Goal: Complete application form

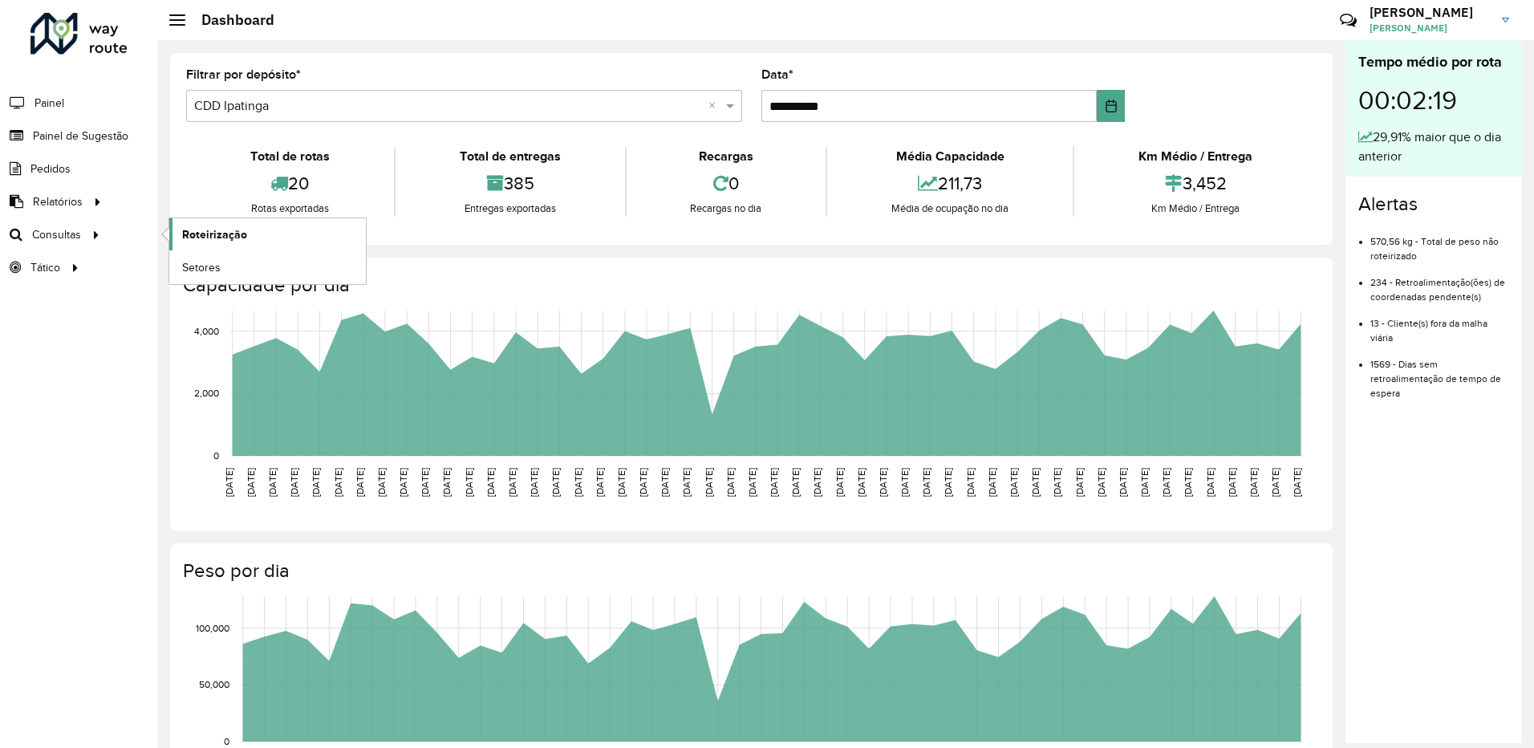
click at [194, 233] on span "Roteirização" at bounding box center [214, 234] width 65 height 17
click at [73, 141] on span "Painel de Sugestão" at bounding box center [83, 136] width 100 height 17
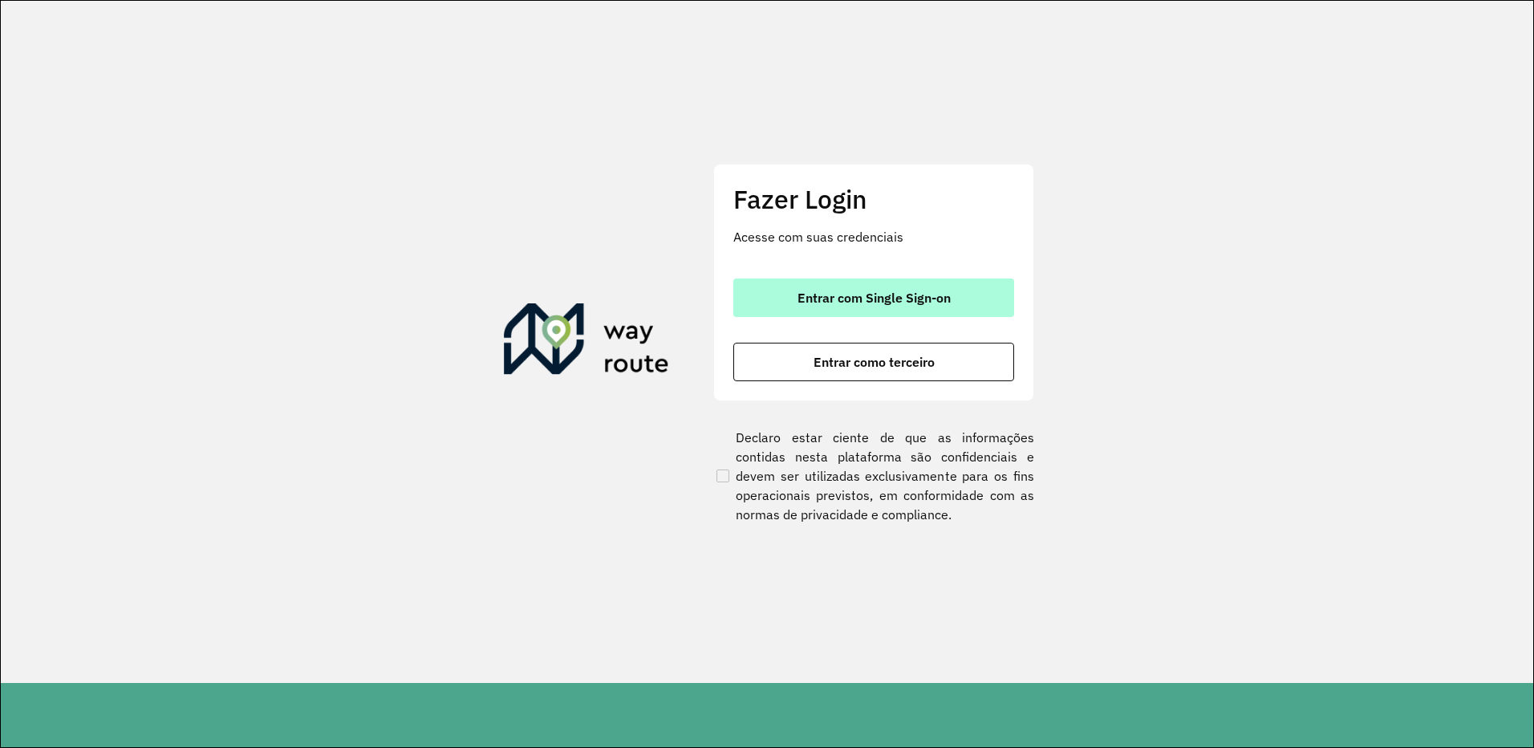
click at [925, 304] on span "Entrar com Single Sign-on" at bounding box center [873, 297] width 153 height 13
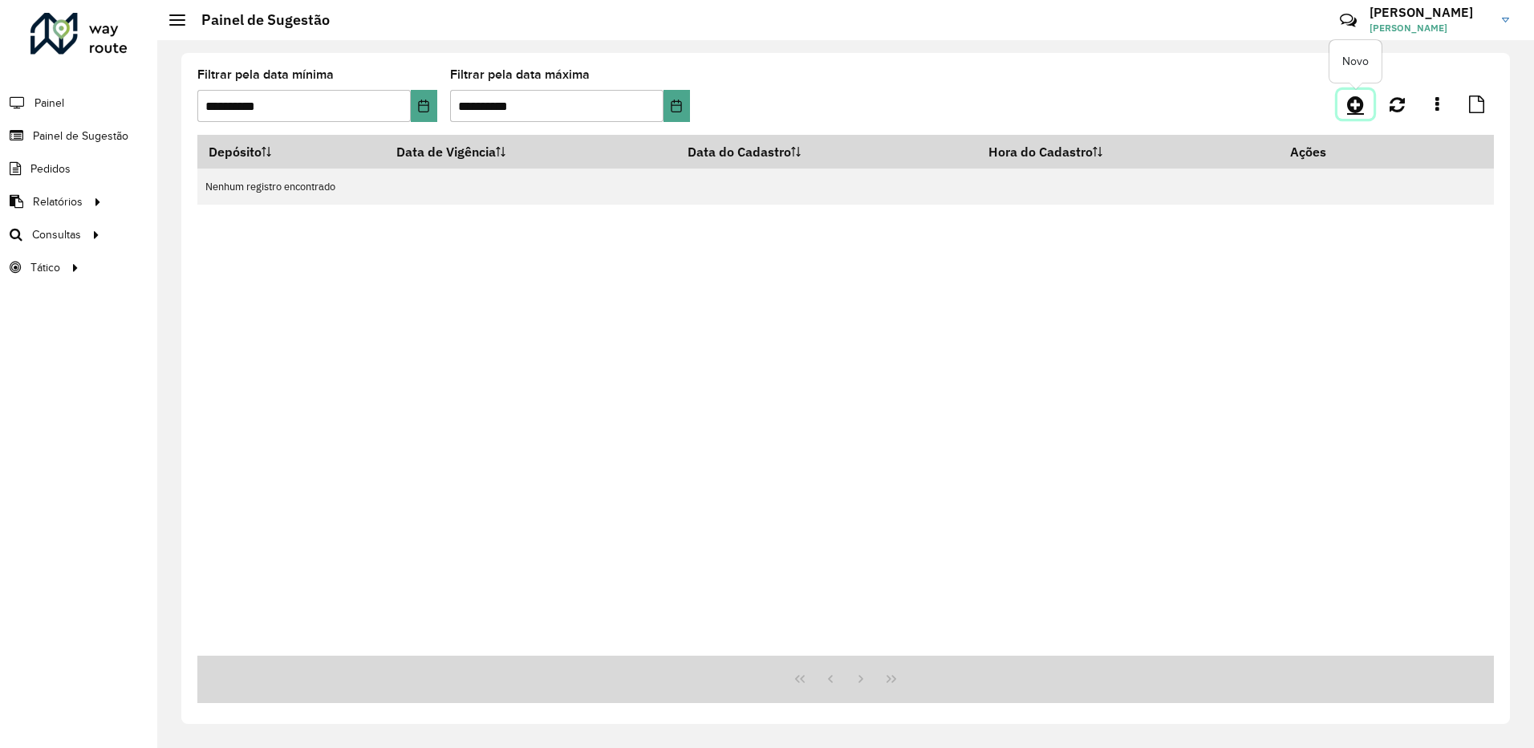
click at [1357, 107] on icon at bounding box center [1355, 104] width 17 height 19
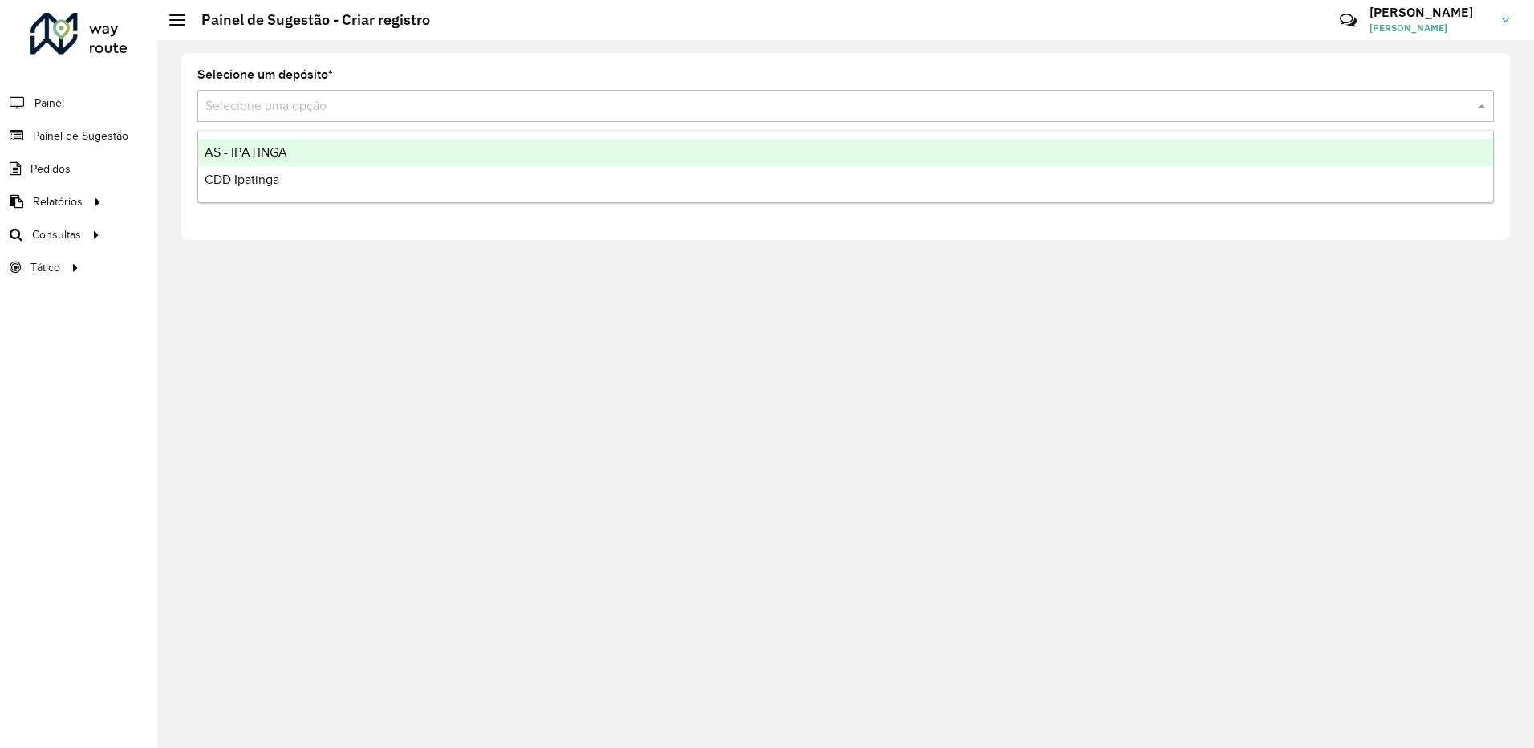
click at [485, 120] on div "Selecione uma opção" at bounding box center [845, 106] width 1296 height 32
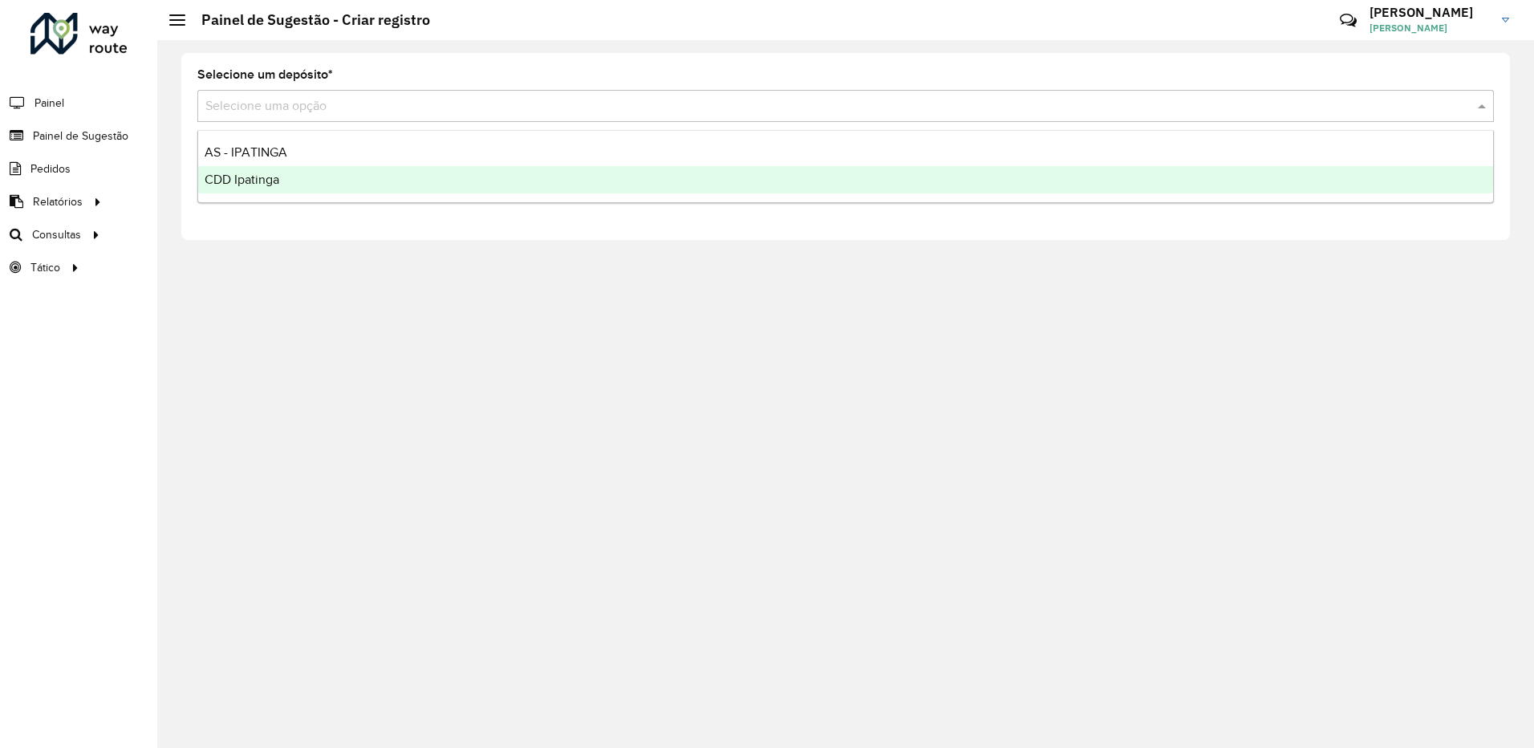
click at [419, 182] on div "CDD Ipatinga" at bounding box center [845, 179] width 1295 height 27
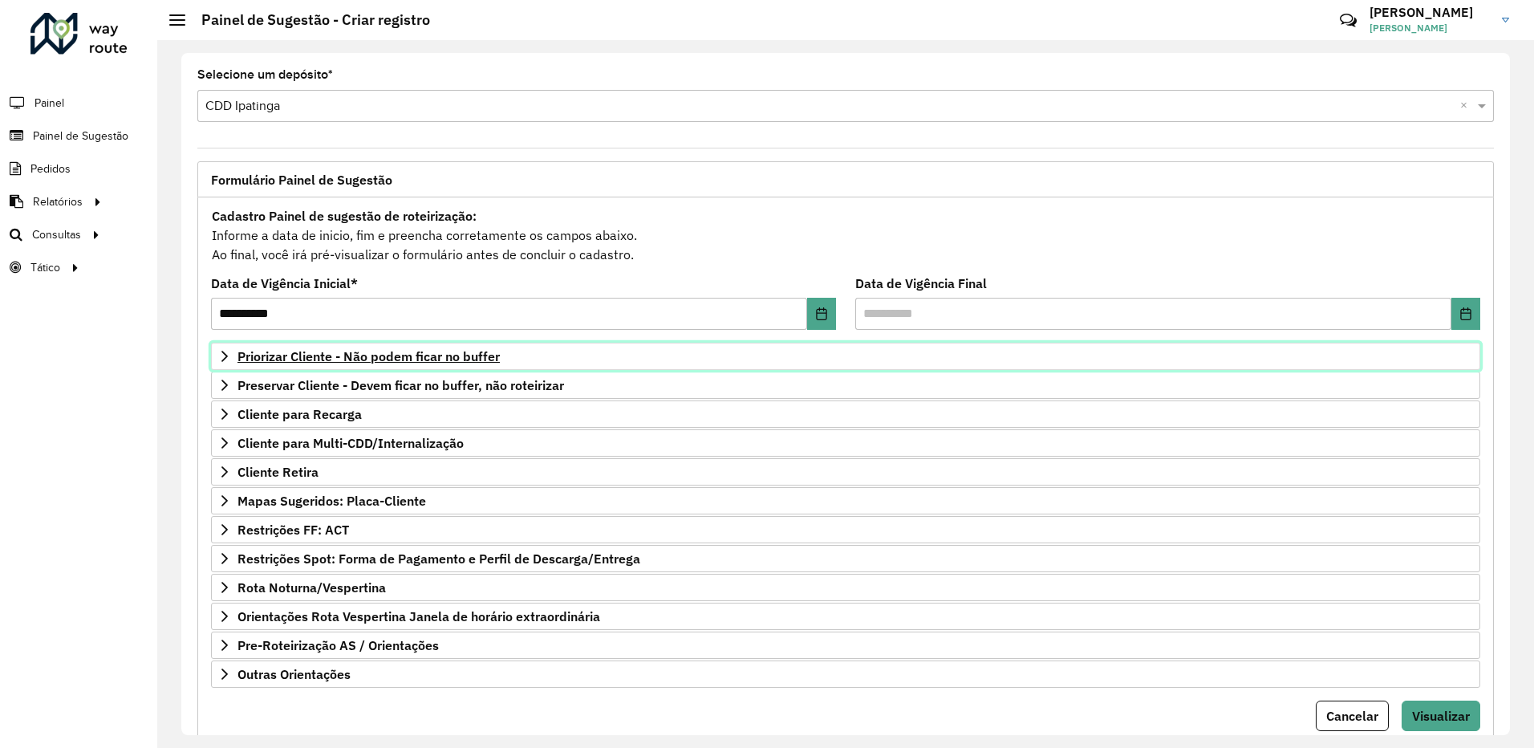
click at [496, 353] on span "Priorizar Cliente - Não podem ficar no buffer" at bounding box center [368, 356] width 262 height 13
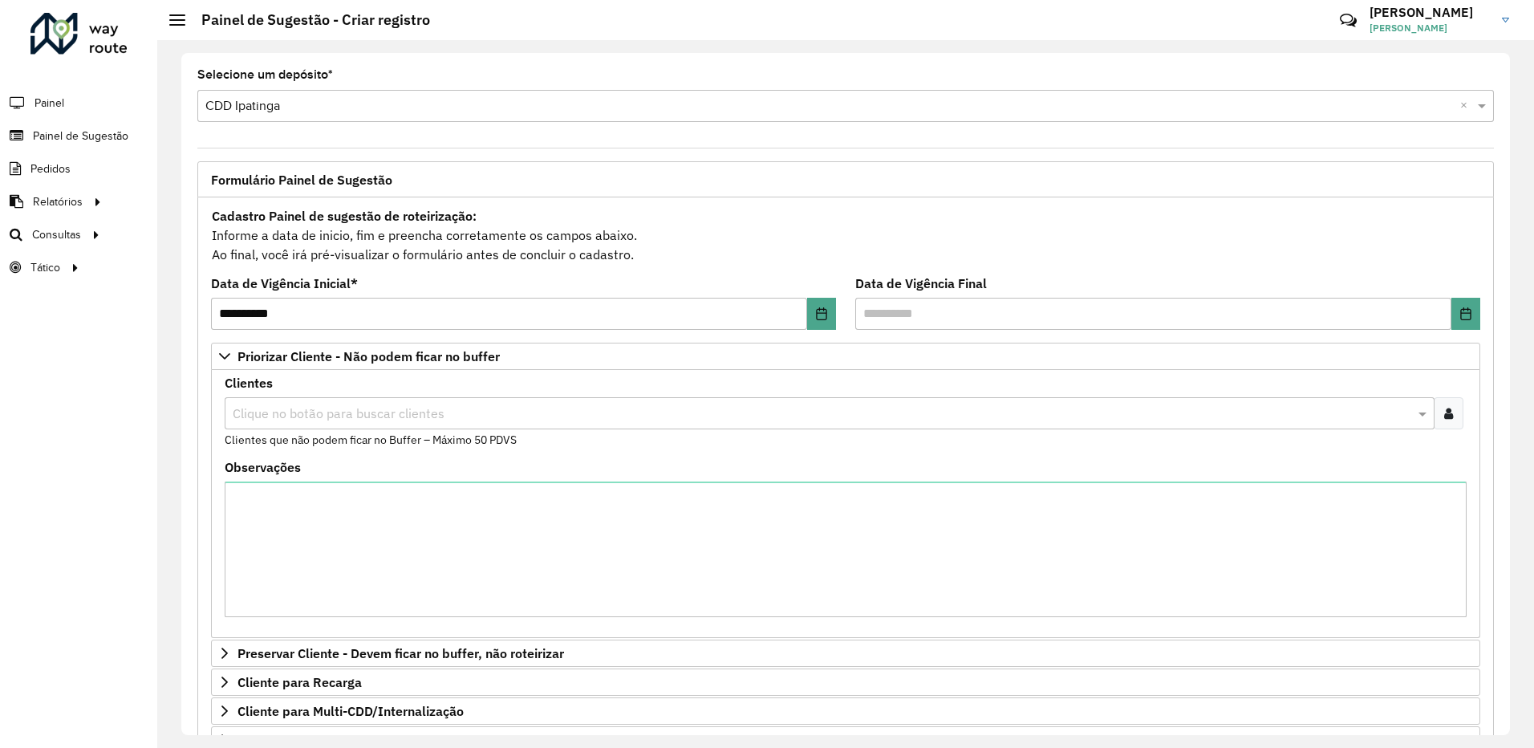
click at [372, 417] on input "text" at bounding box center [821, 413] width 1185 height 19
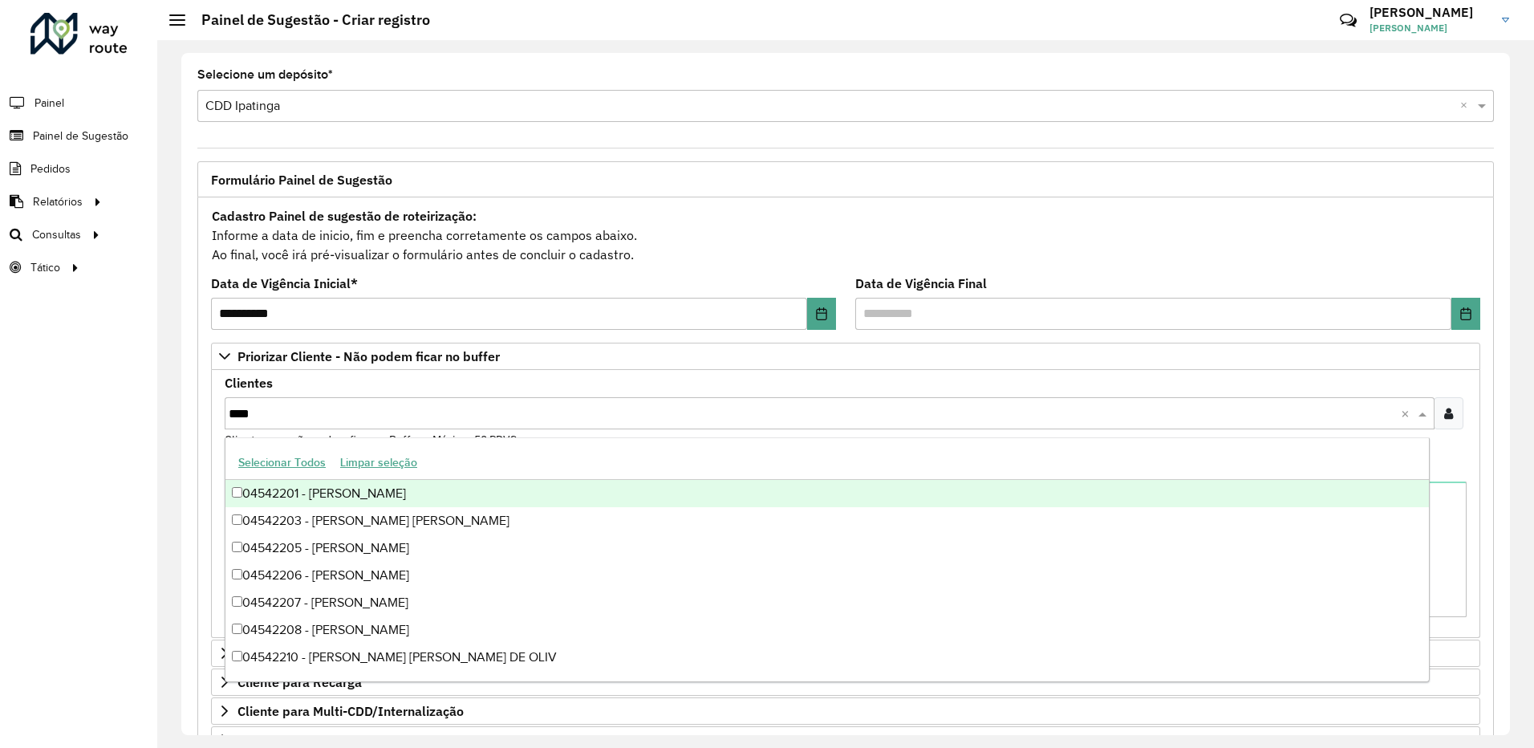
type input "*****"
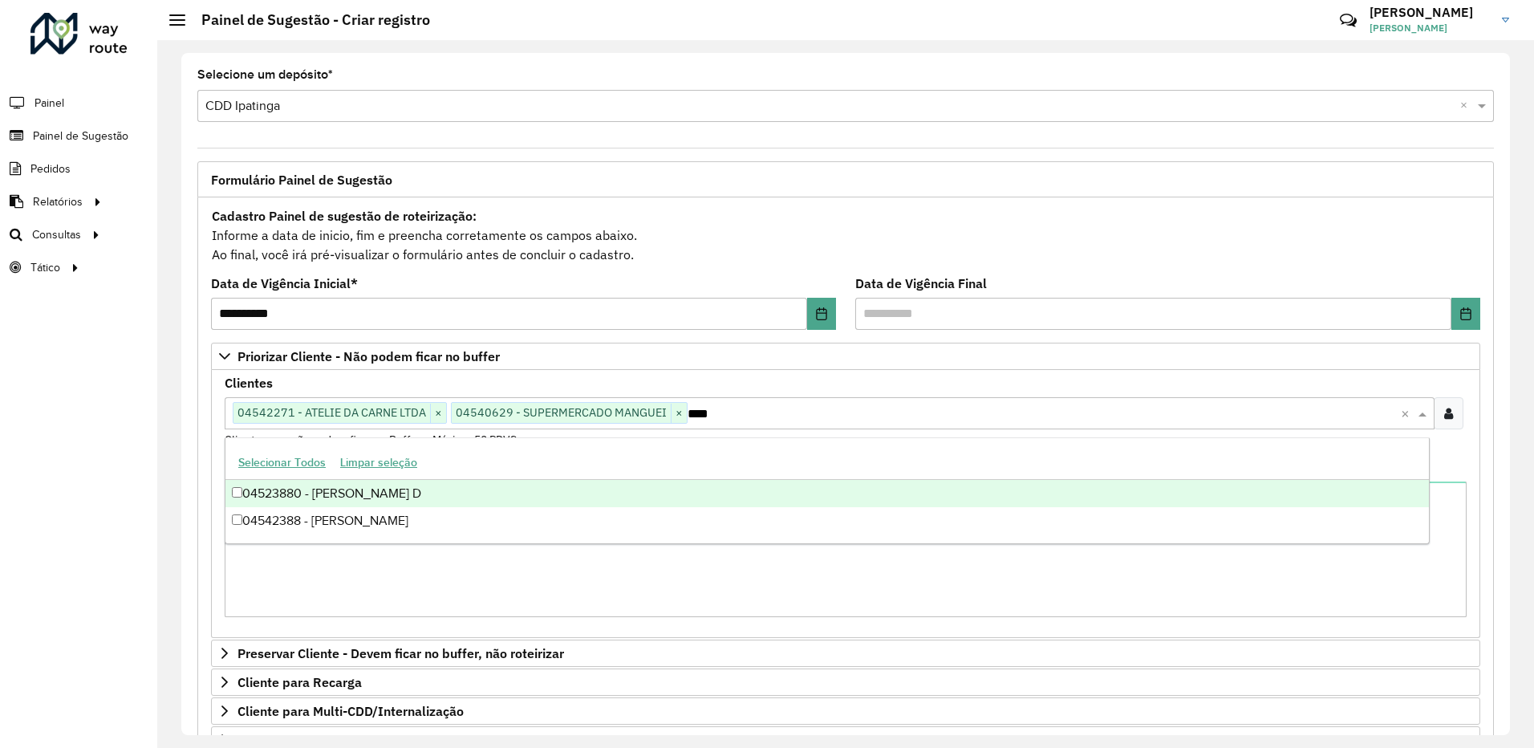
type input "*****"
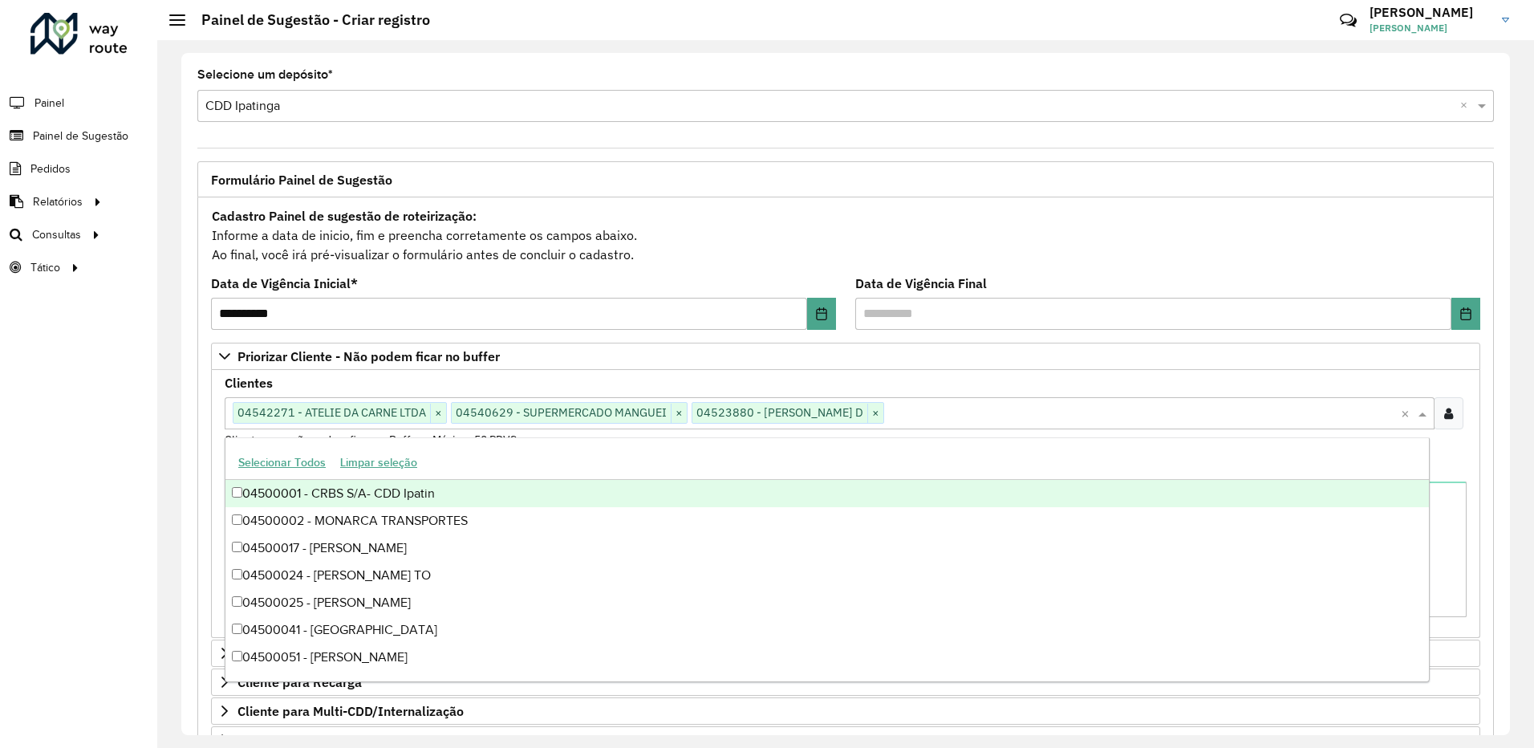
click at [1455, 468] on div "Observações" at bounding box center [846, 539] width 1242 height 156
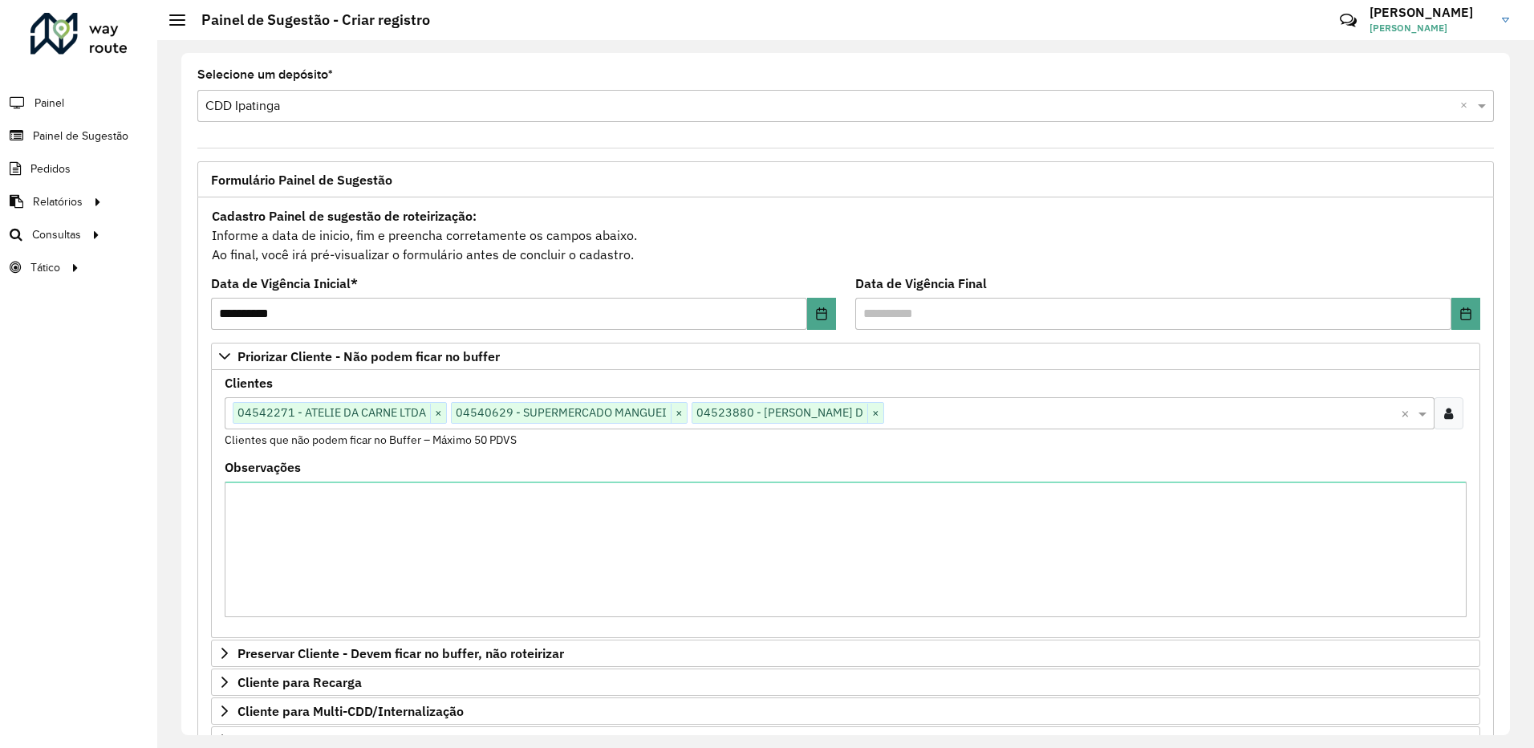
scroll to position [320, 0]
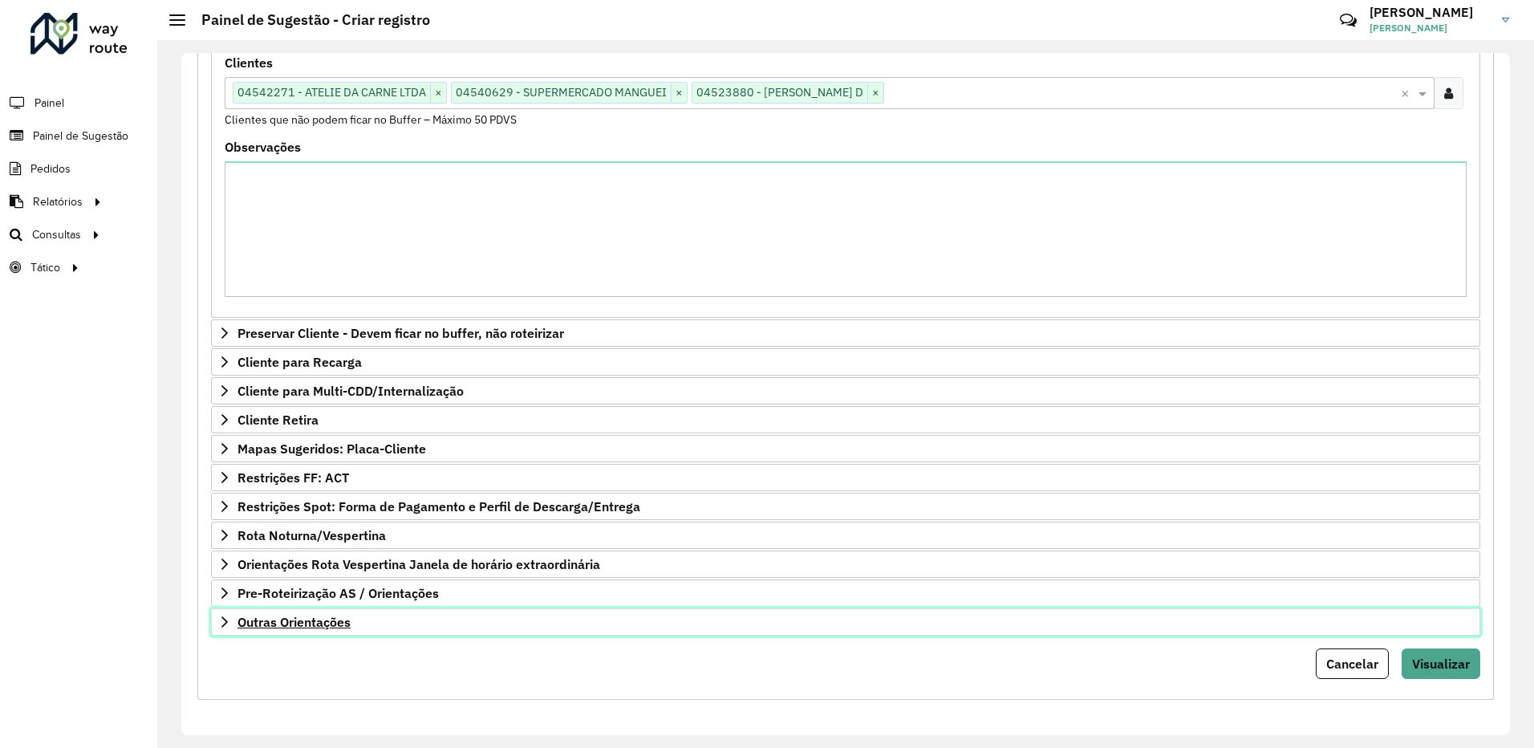
click at [365, 630] on link "Outras Orientações" at bounding box center [845, 621] width 1269 height 27
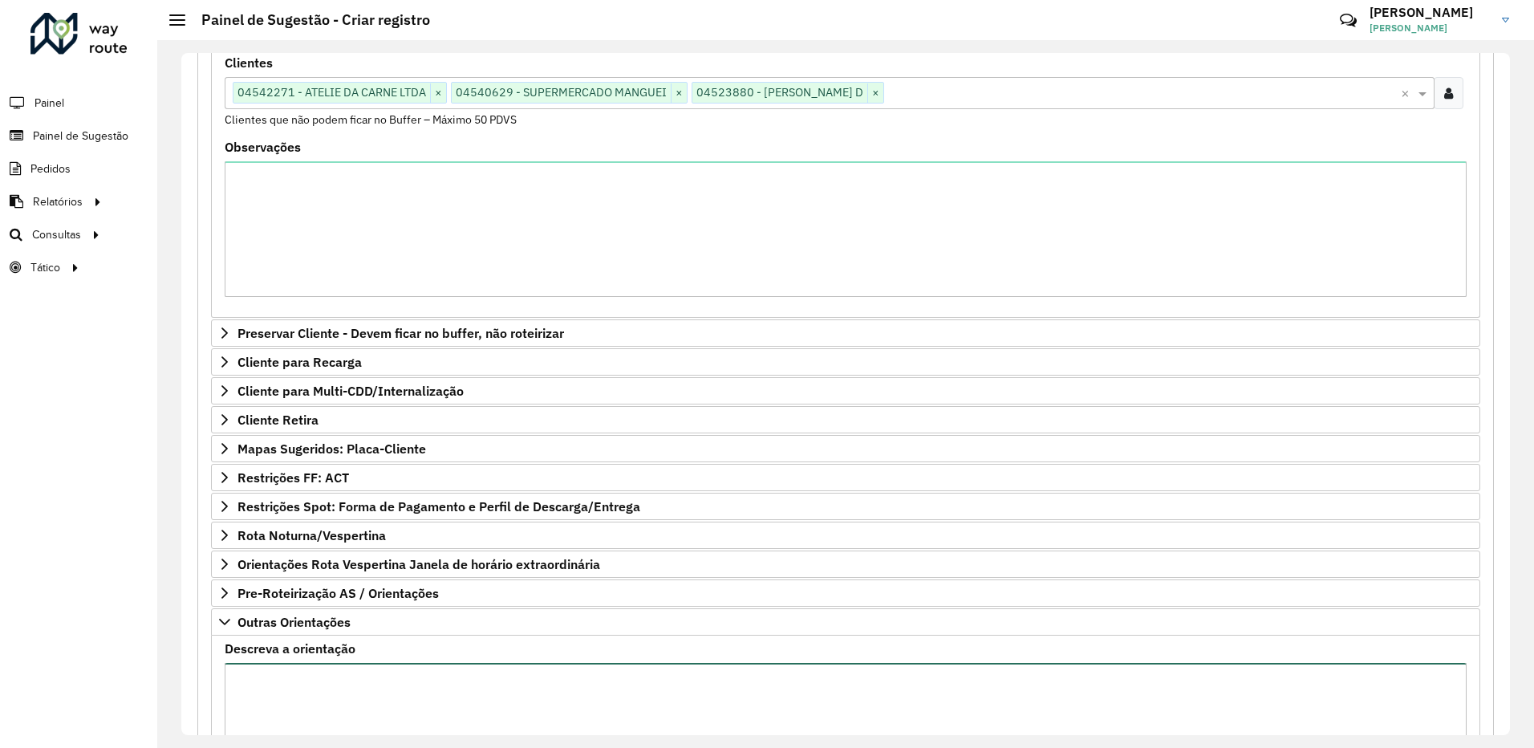
click at [390, 687] on textarea "Descreva a orientação" at bounding box center [846, 731] width 1242 height 136
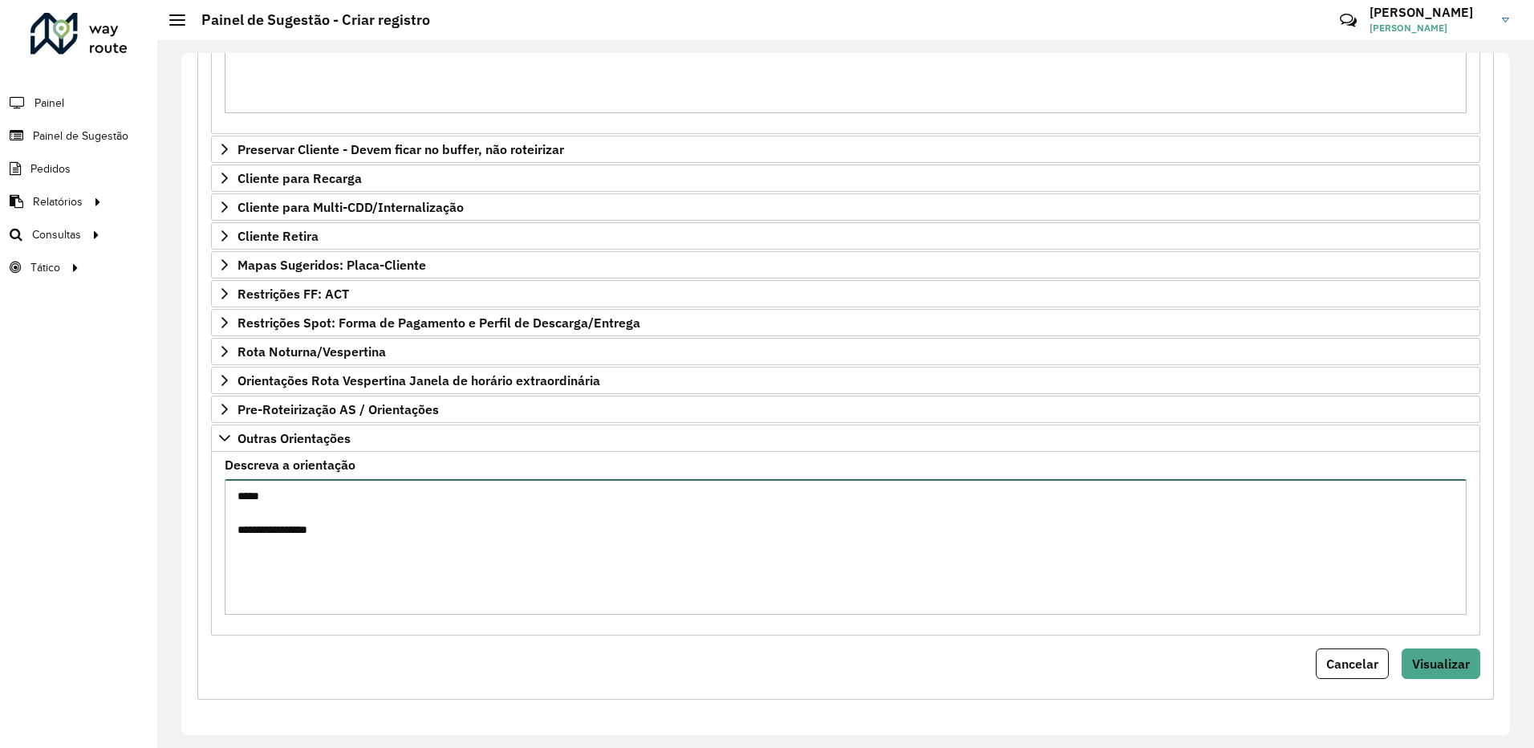
scroll to position [343, 0]
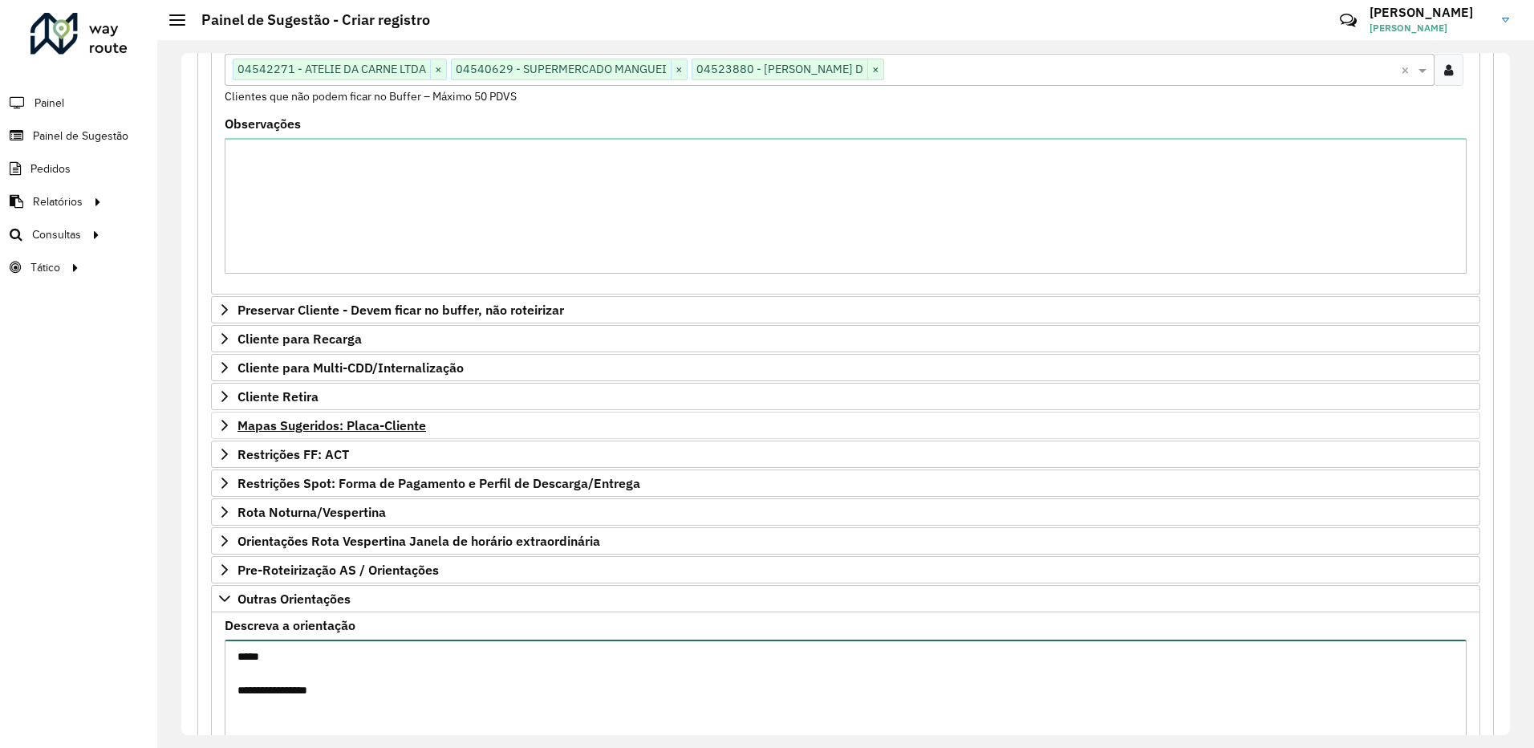
type textarea "**********"
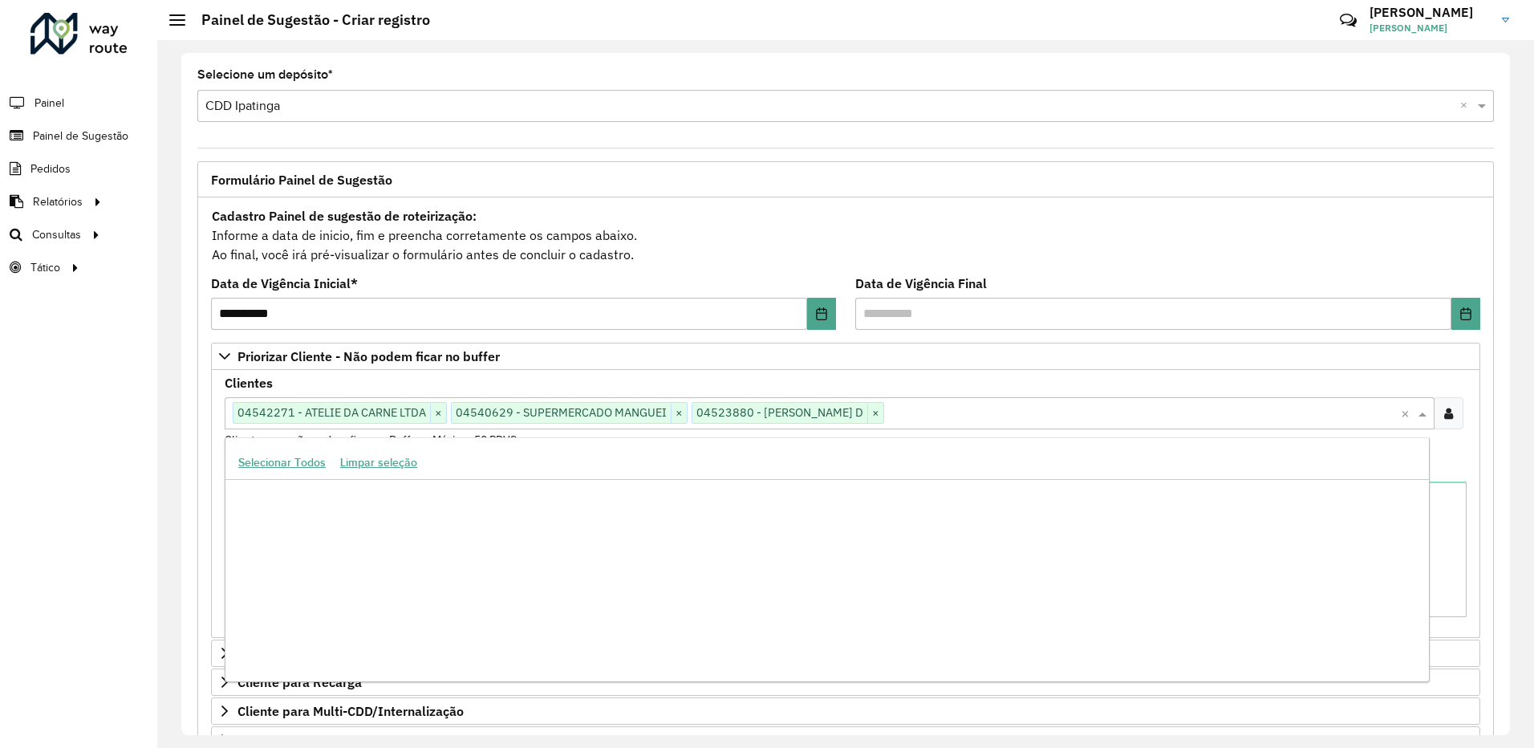
click at [1010, 417] on input "text" at bounding box center [1142, 413] width 517 height 19
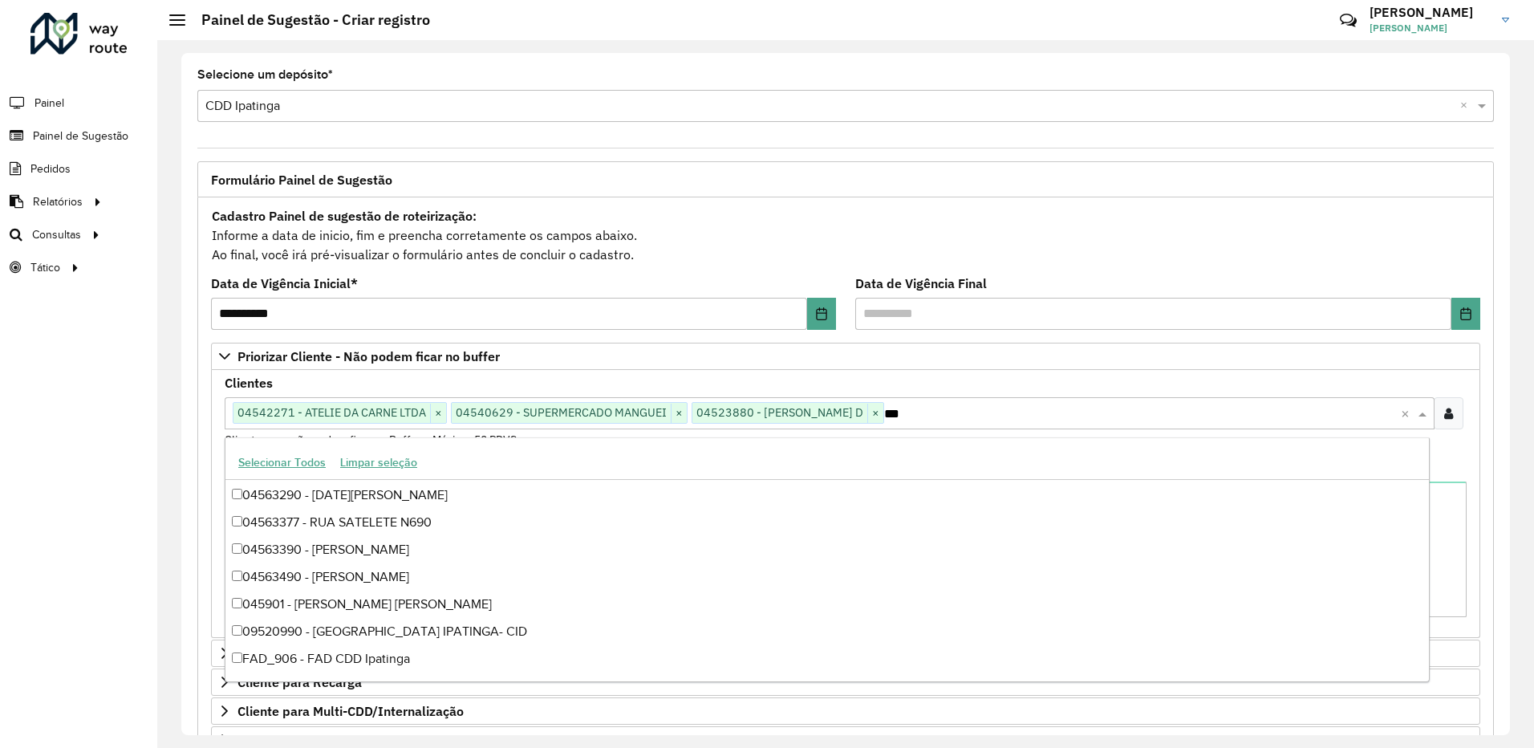
scroll to position [489, 0]
type input "****"
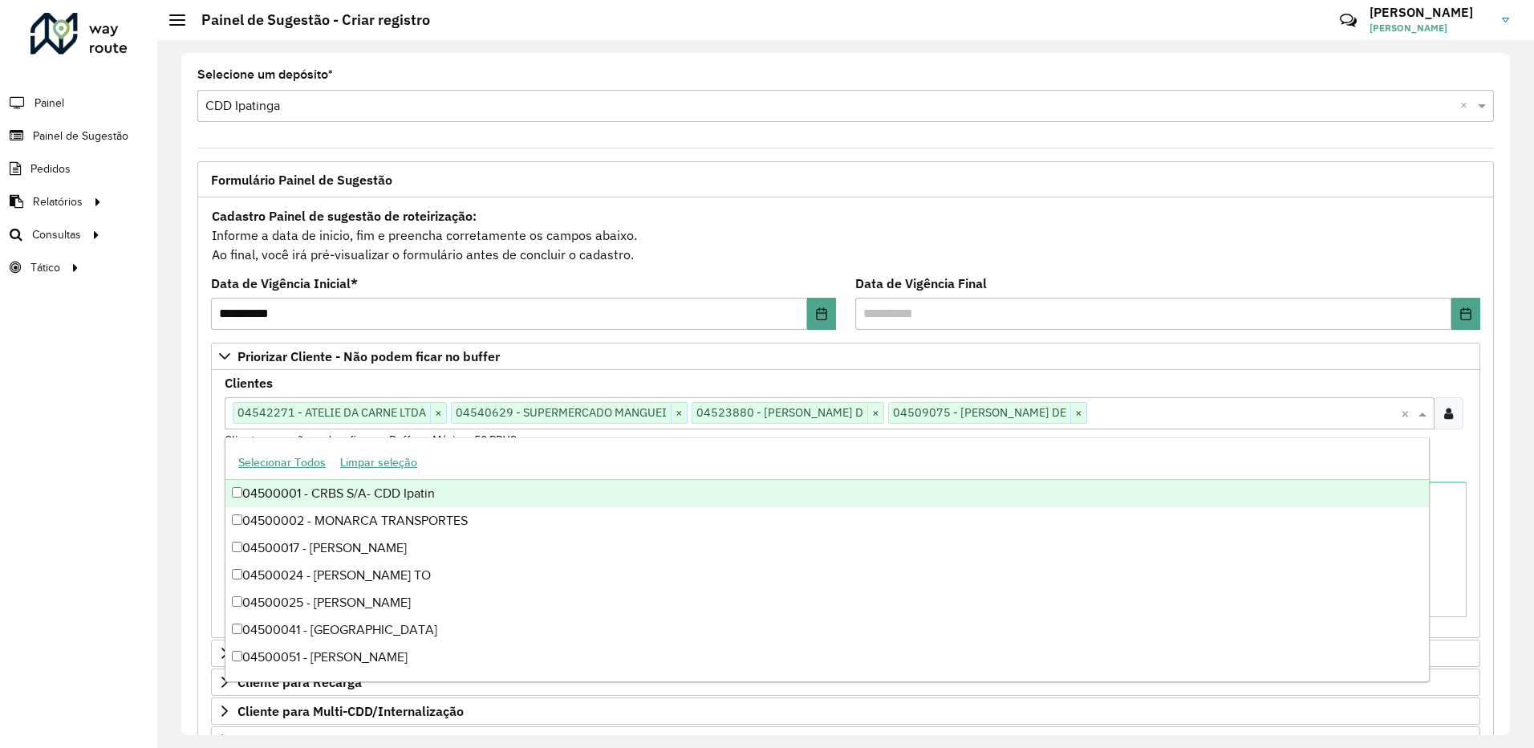
click at [1437, 447] on div "Clientes Clique no botão para buscar clientes 04542271 - ATELIE DA CARNE LTDA ×…" at bounding box center [846, 412] width 1242 height 71
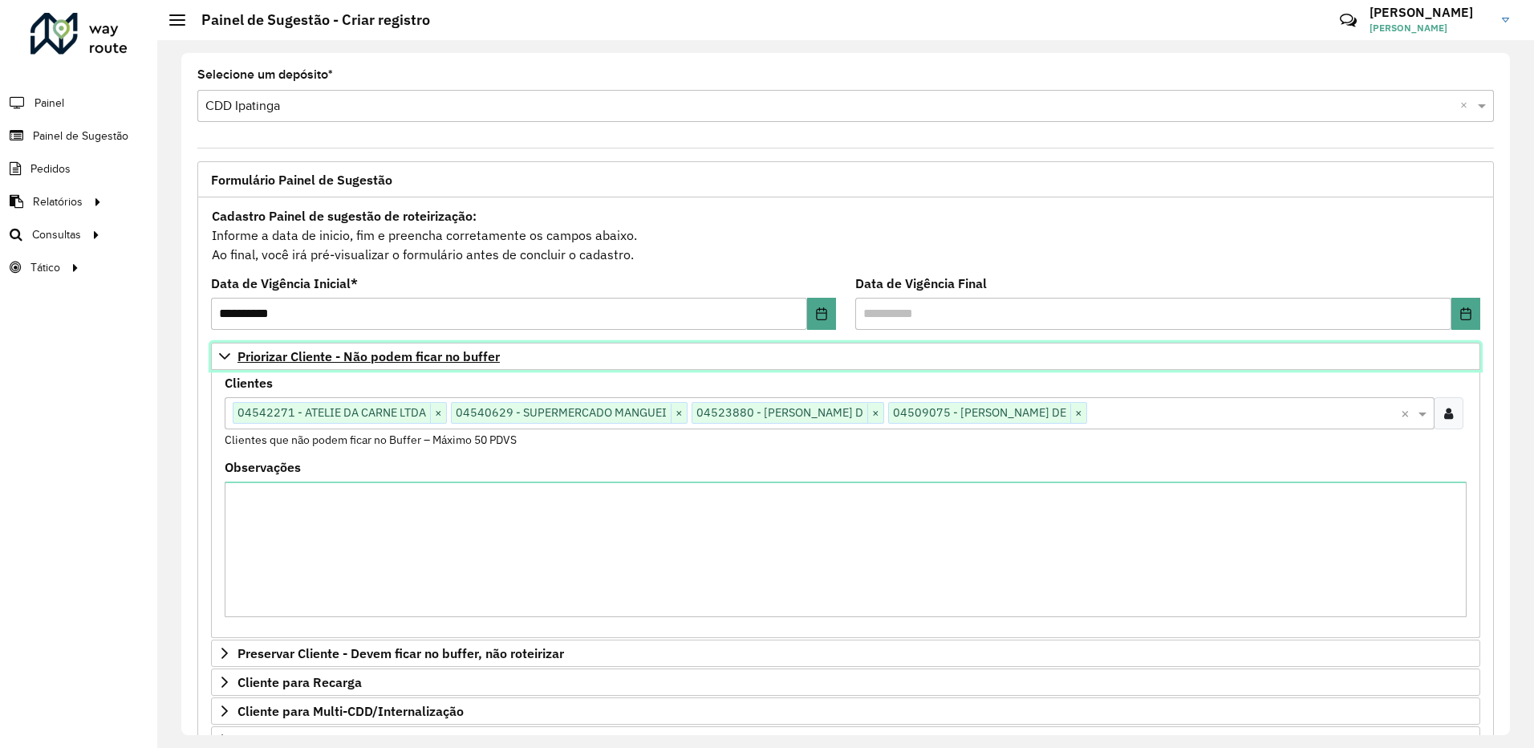
click at [918, 351] on link "Priorizar Cliente - Não podem ficar no buffer" at bounding box center [845, 355] width 1269 height 27
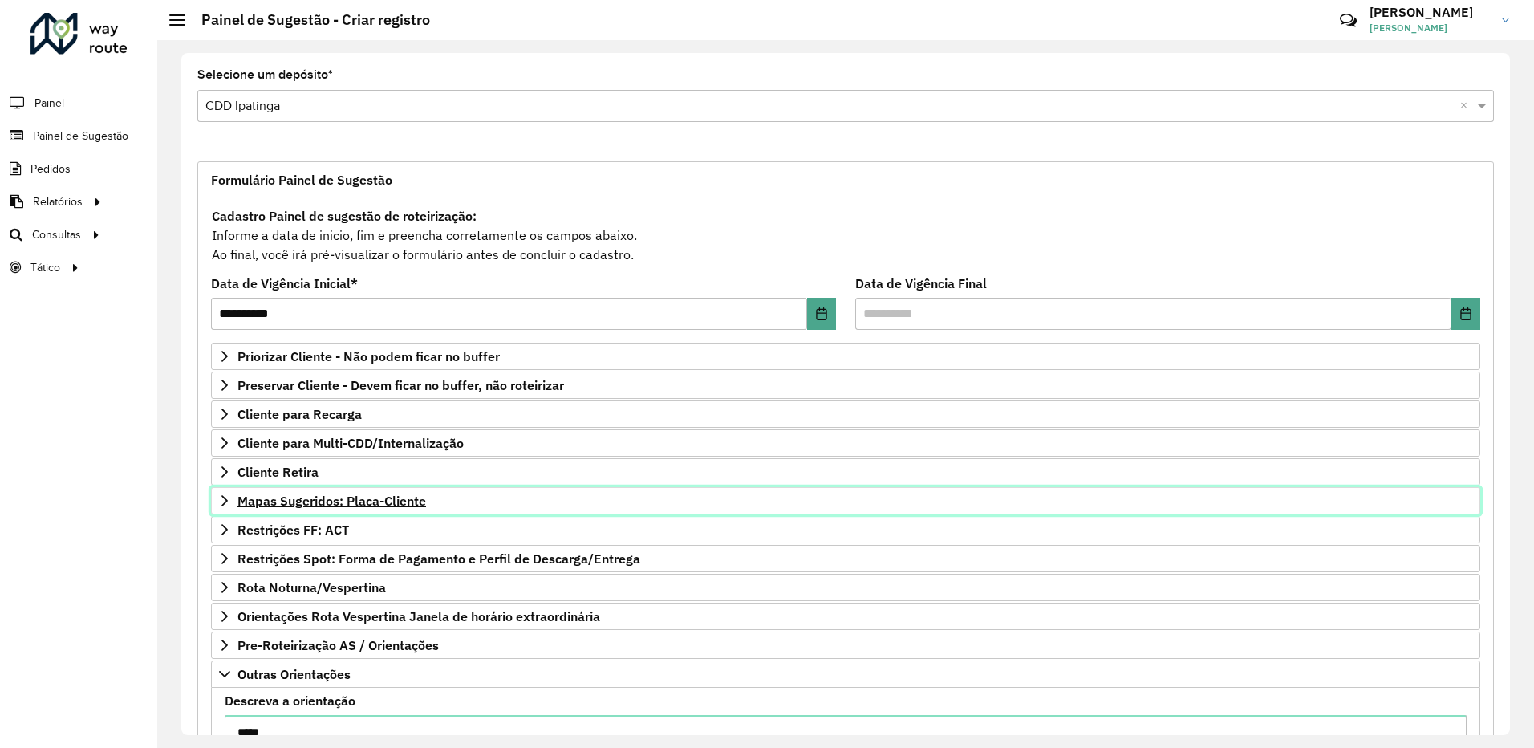
click at [443, 496] on link "Mapas Sugeridos: Placa-Cliente" at bounding box center [845, 500] width 1269 height 27
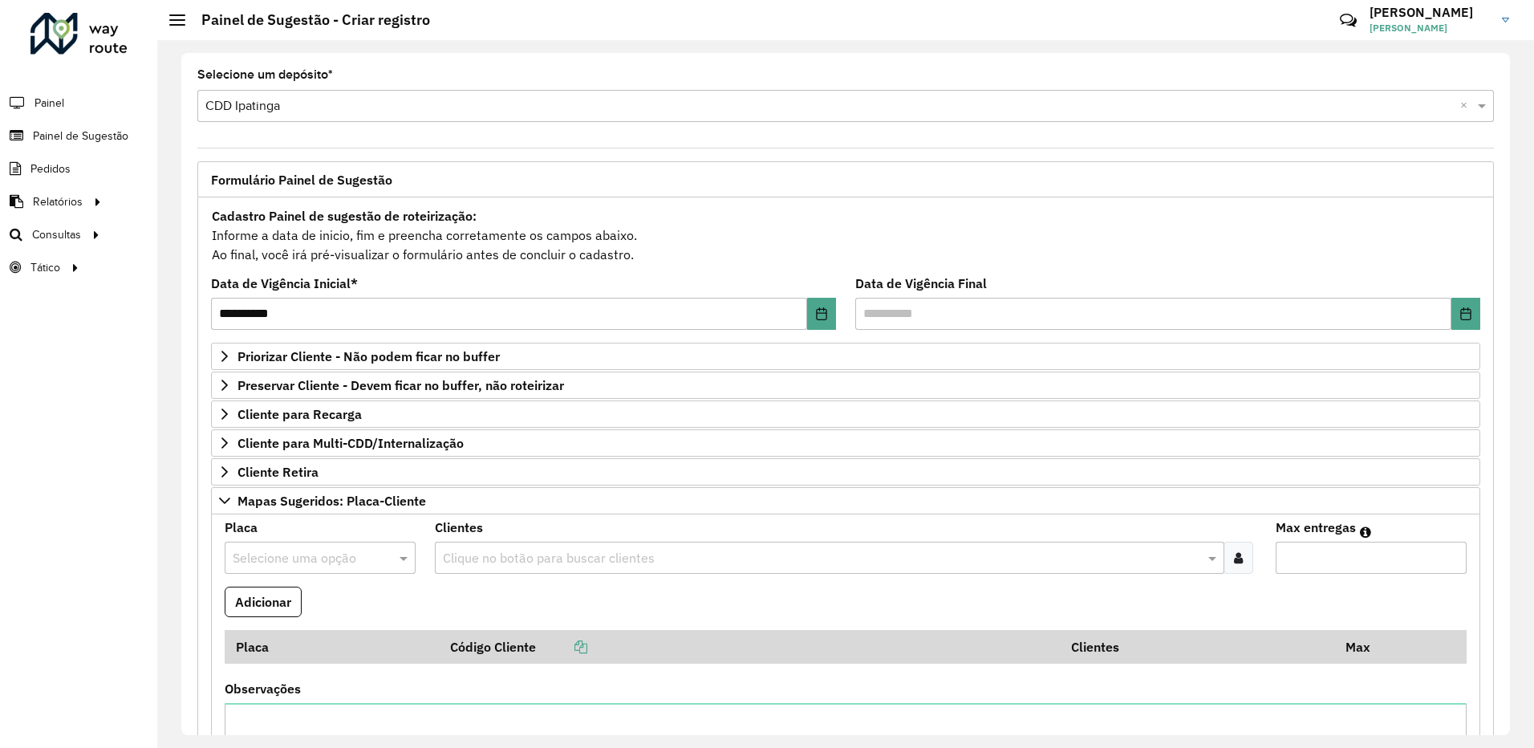
click at [342, 558] on input "text" at bounding box center [304, 558] width 143 height 19
type input "***"
click at [347, 516] on div "BVW2H54" at bounding box center [319, 518] width 188 height 27
click at [504, 577] on formly-field "Clientes Clique no botão para buscar clientes" at bounding box center [845, 553] width 841 height 65
click at [512, 571] on div "Clique no botão para buscar clientes" at bounding box center [829, 557] width 789 height 32
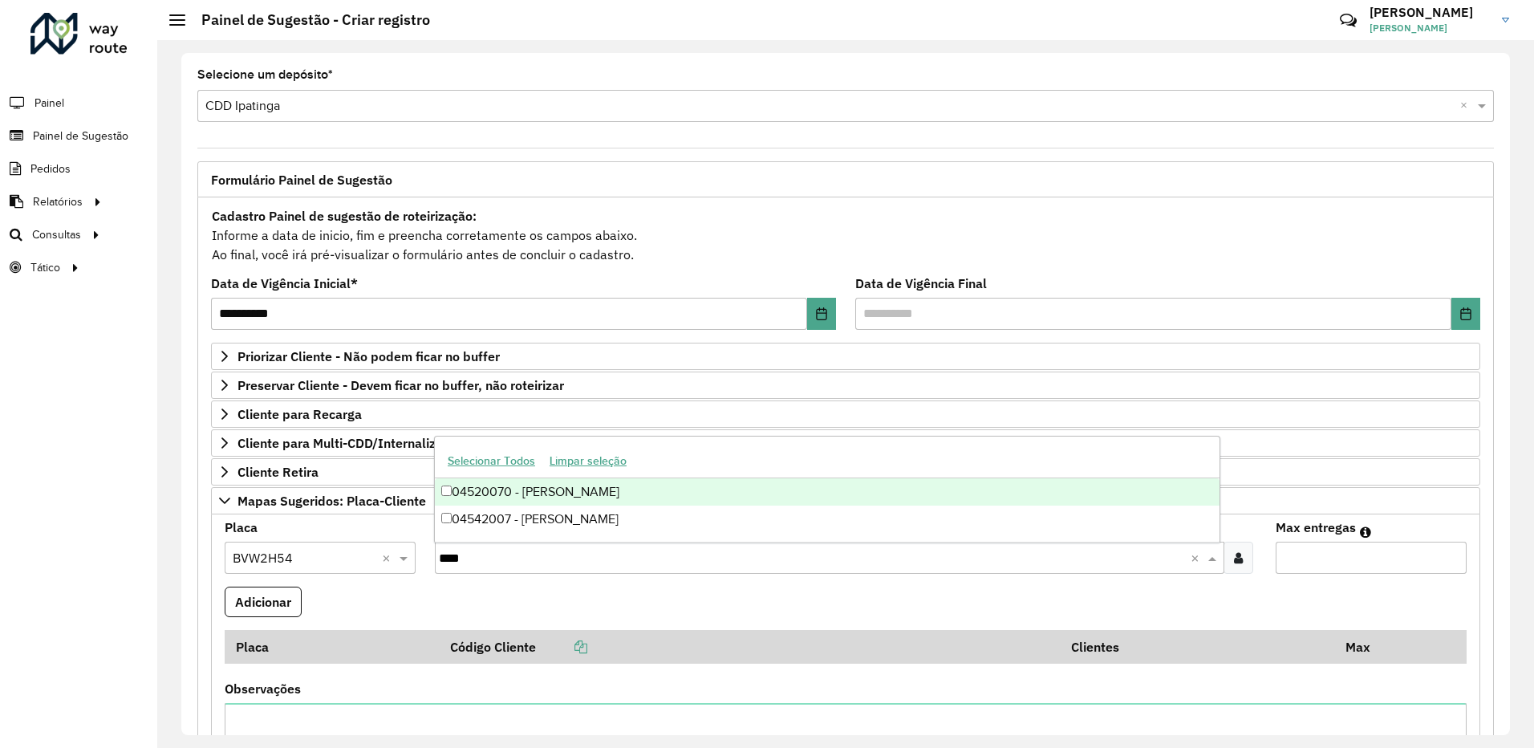
type input "*****"
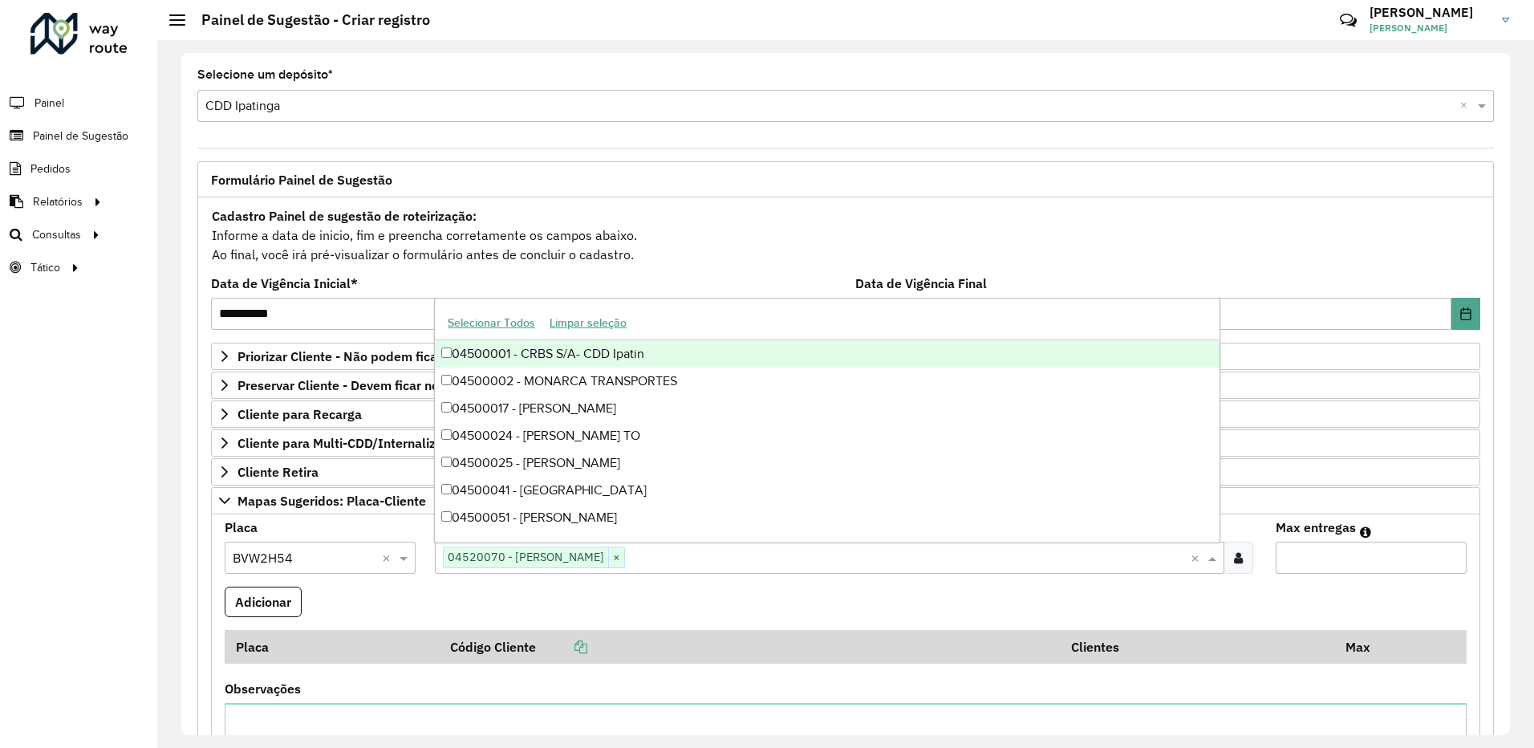
click at [1313, 542] on input "Max entregas" at bounding box center [1370, 557] width 191 height 32
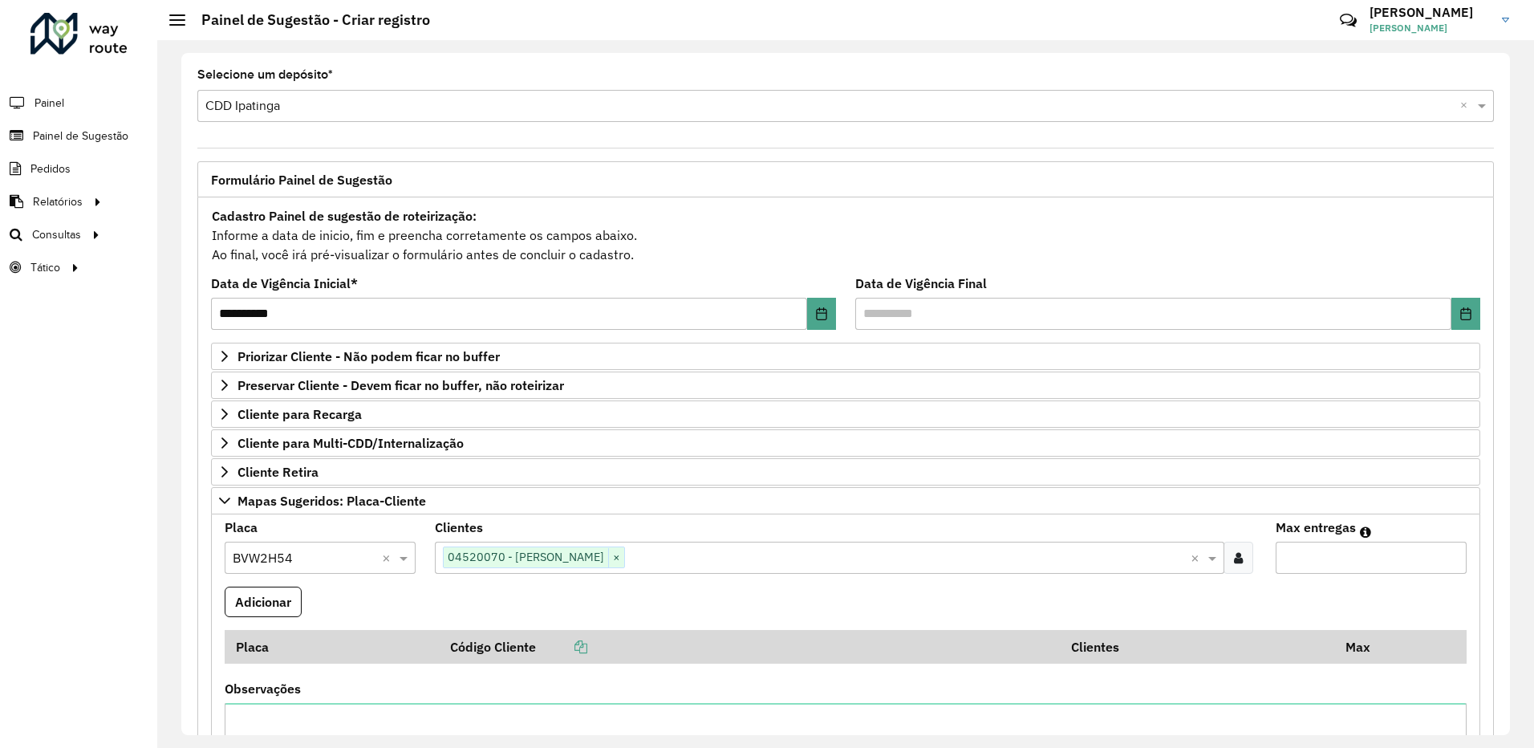
type input "**"
click at [292, 617] on formly-wrapper-form-field "Adicionar" at bounding box center [263, 607] width 77 height 43
click at [291, 609] on button "Adicionar" at bounding box center [263, 601] width 77 height 30
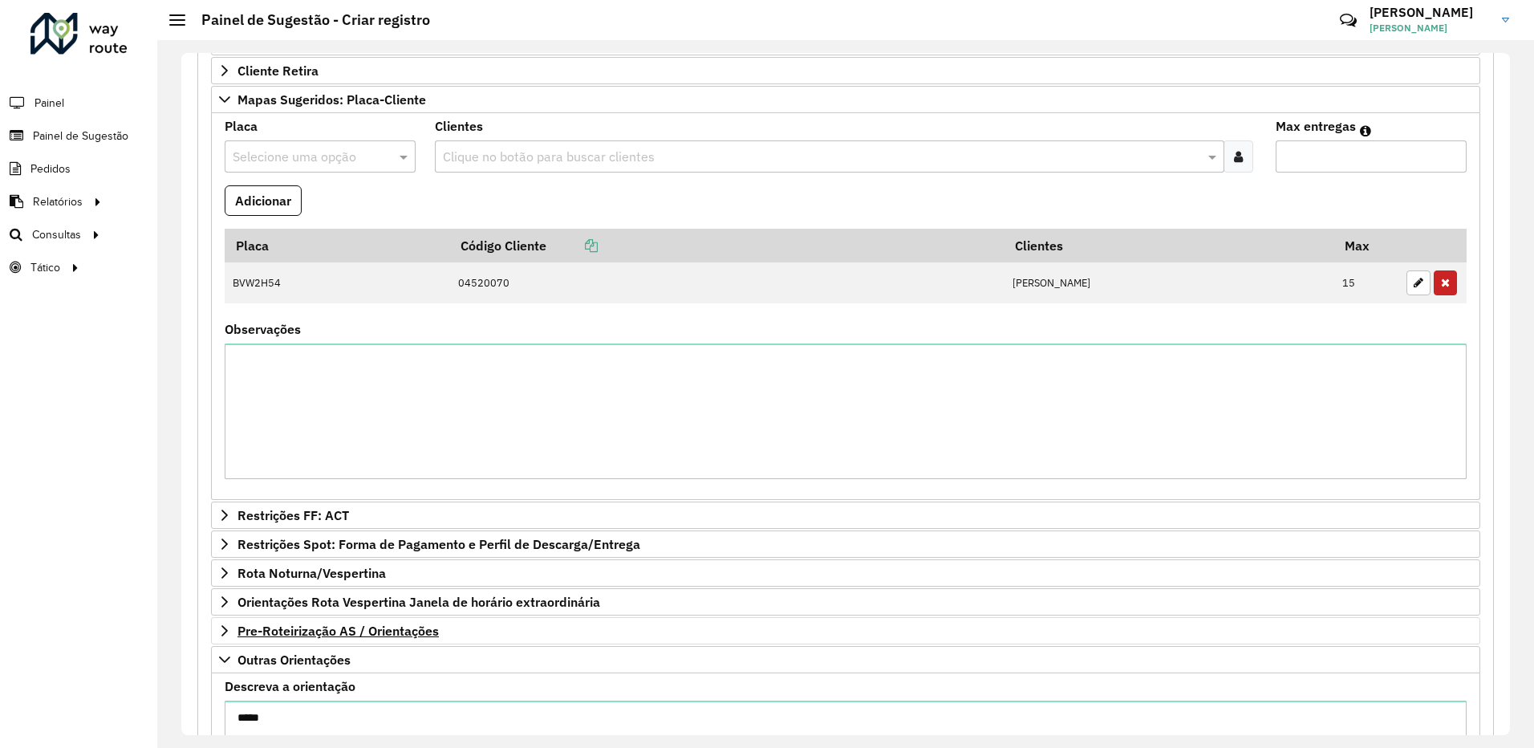
scroll to position [622, 0]
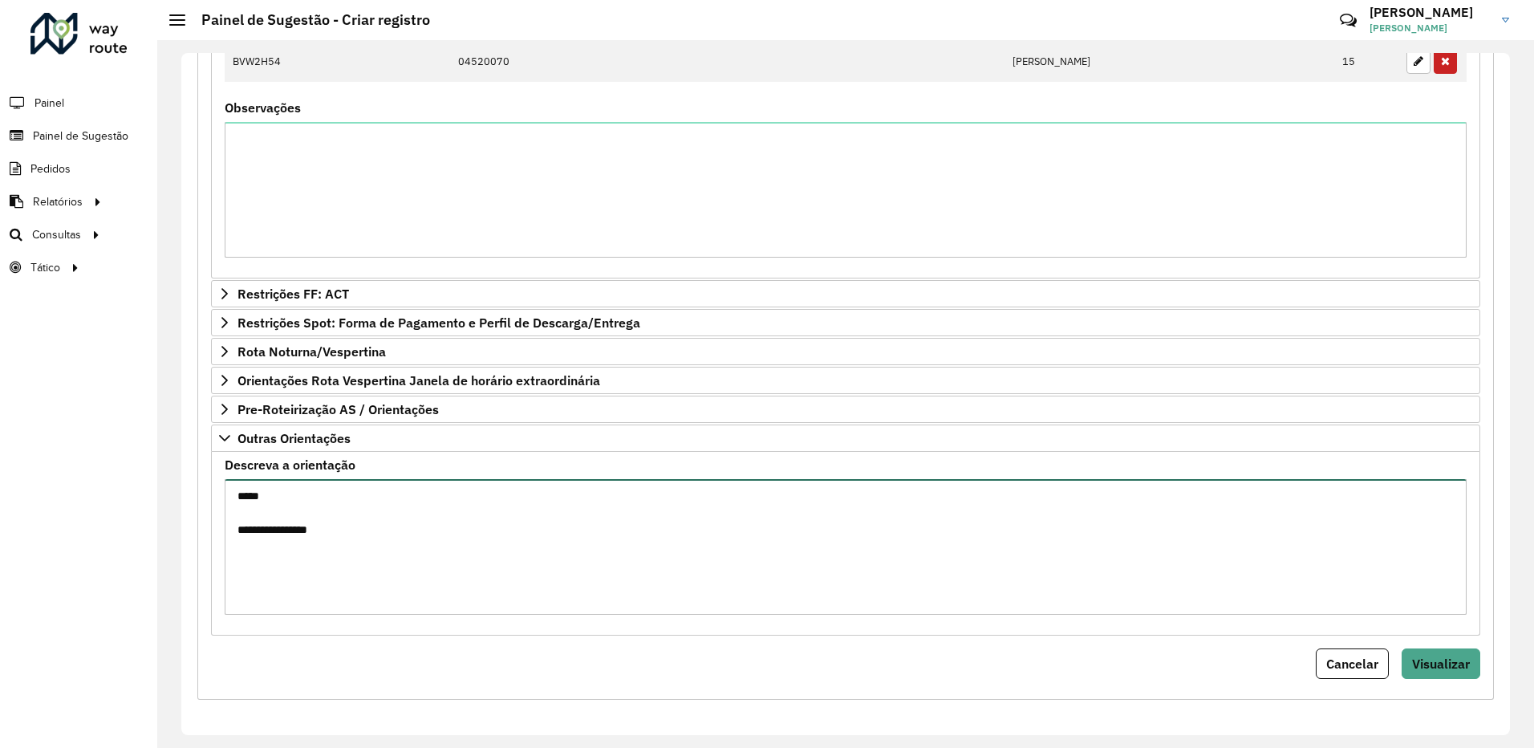
click at [367, 535] on textarea "**********" at bounding box center [846, 547] width 1242 height 136
click at [1413, 654] on button "Visualizar" at bounding box center [1440, 663] width 79 height 30
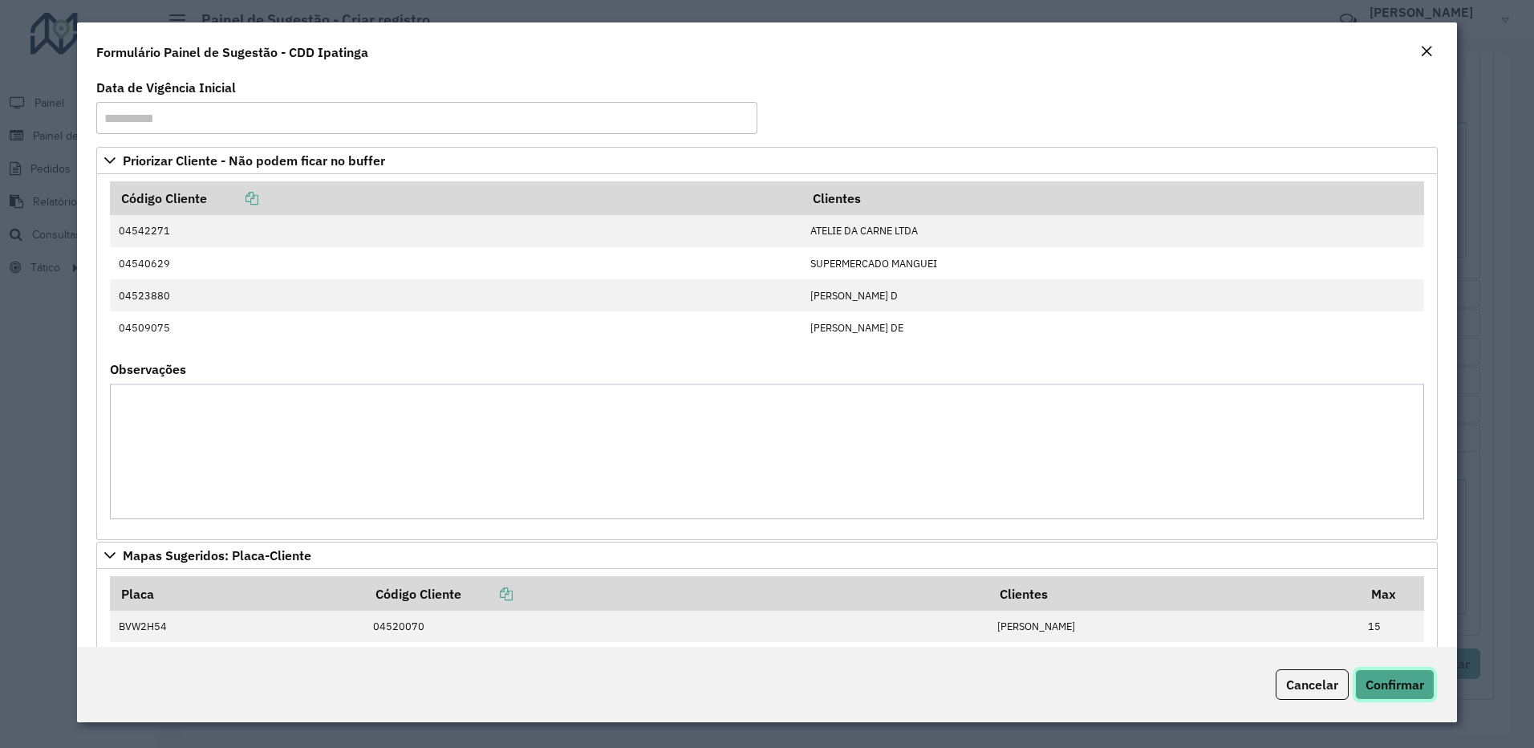
click at [1404, 685] on span "Confirmar" at bounding box center [1394, 684] width 59 height 16
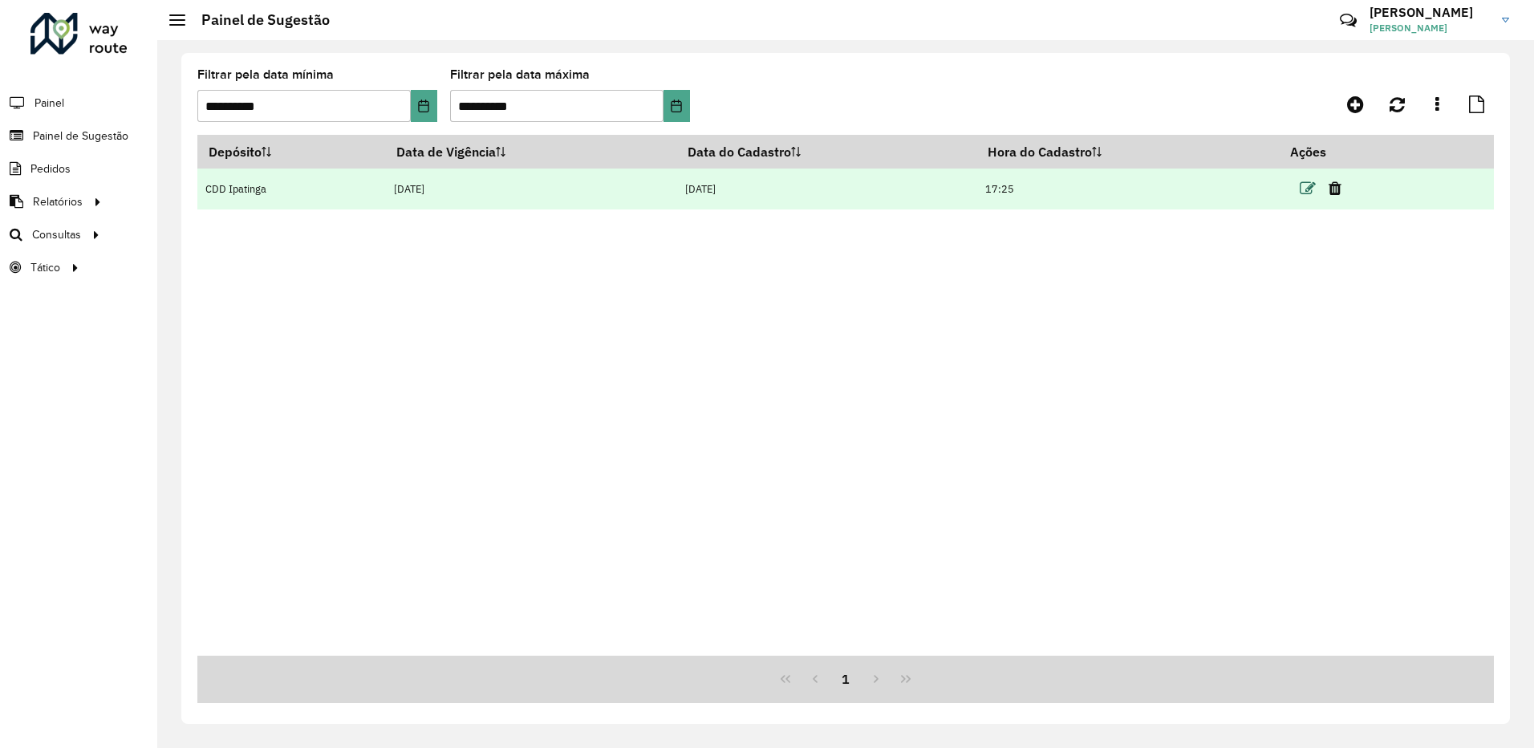
click at [1309, 192] on icon at bounding box center [1307, 188] width 16 height 16
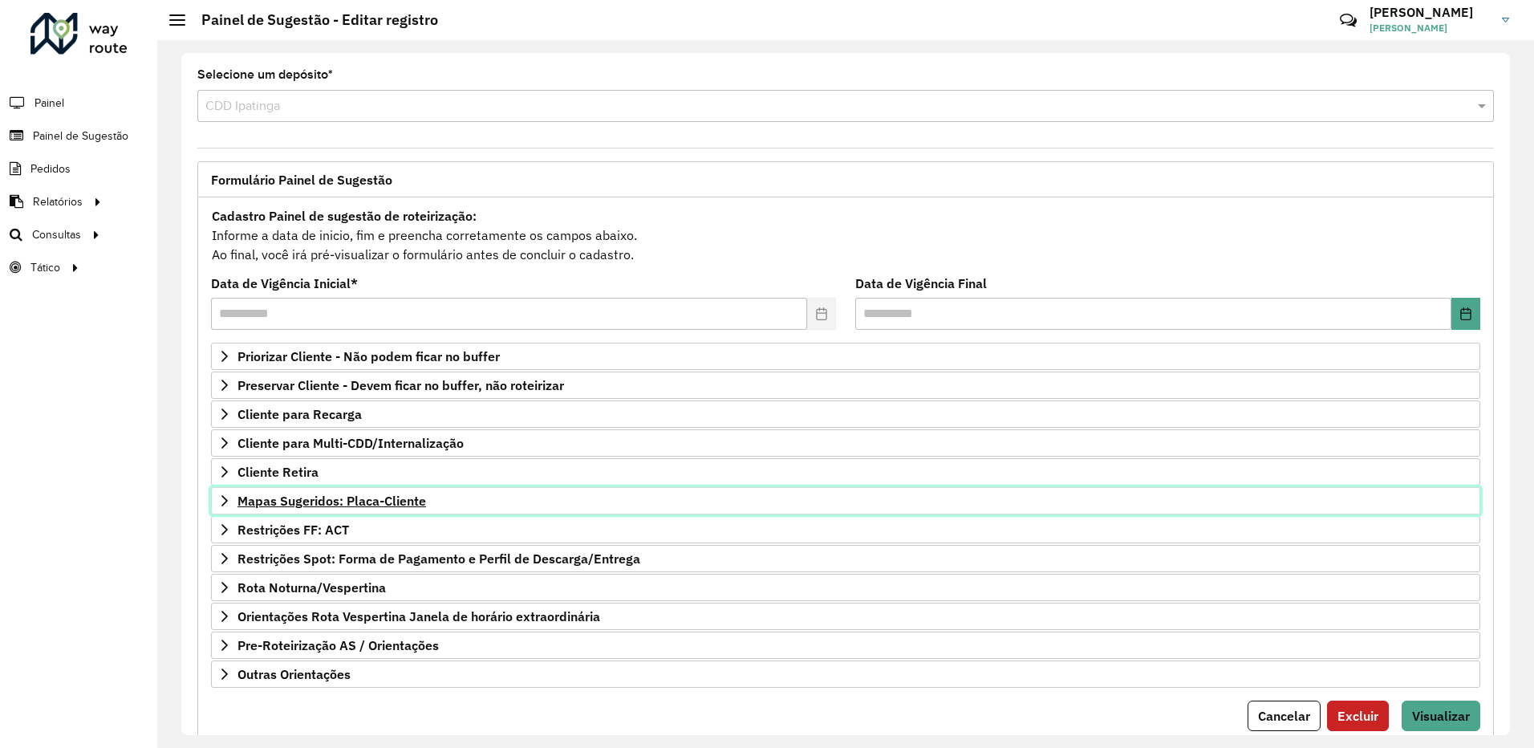
click at [509, 500] on link "Mapas Sugeridos: Placa-Cliente" at bounding box center [845, 500] width 1269 height 27
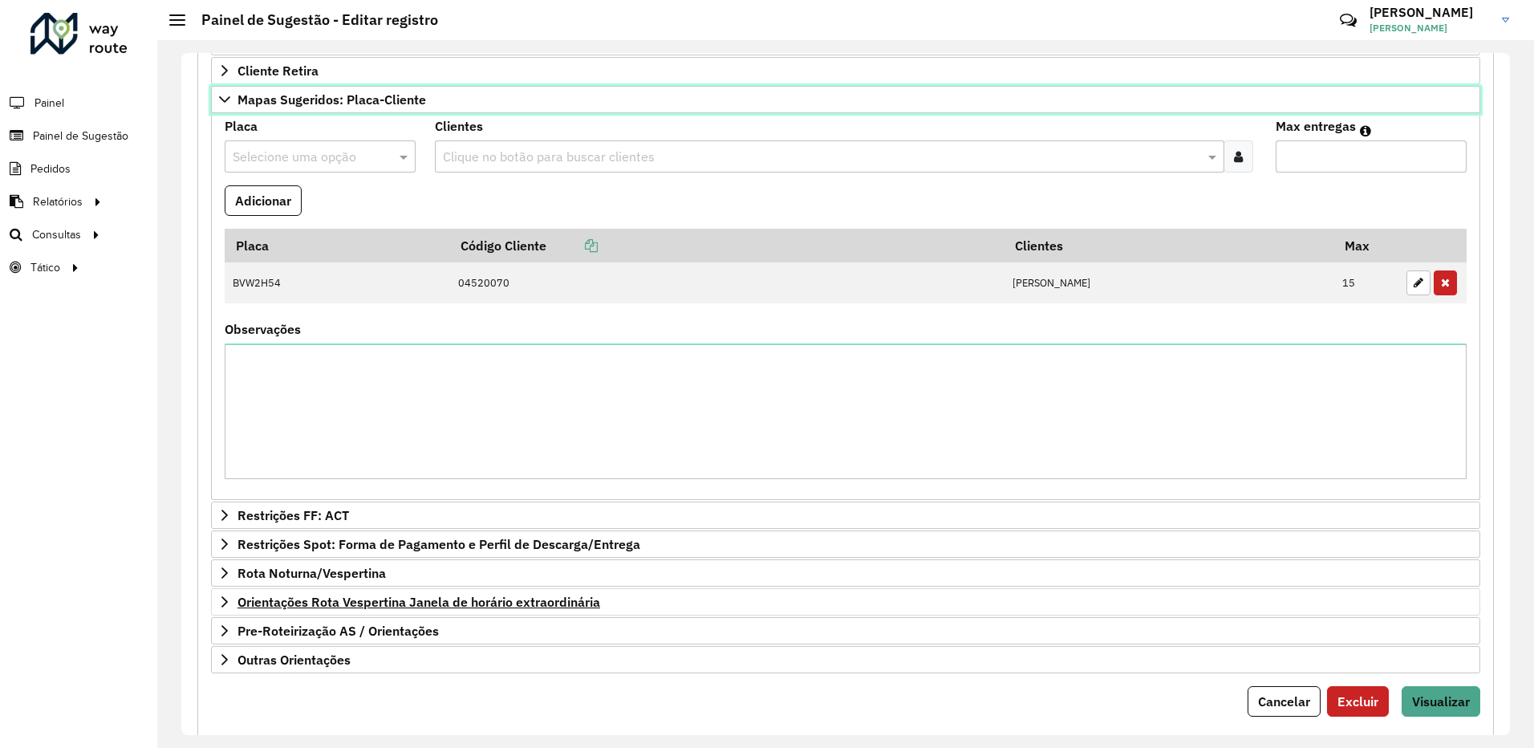
scroll to position [439, 0]
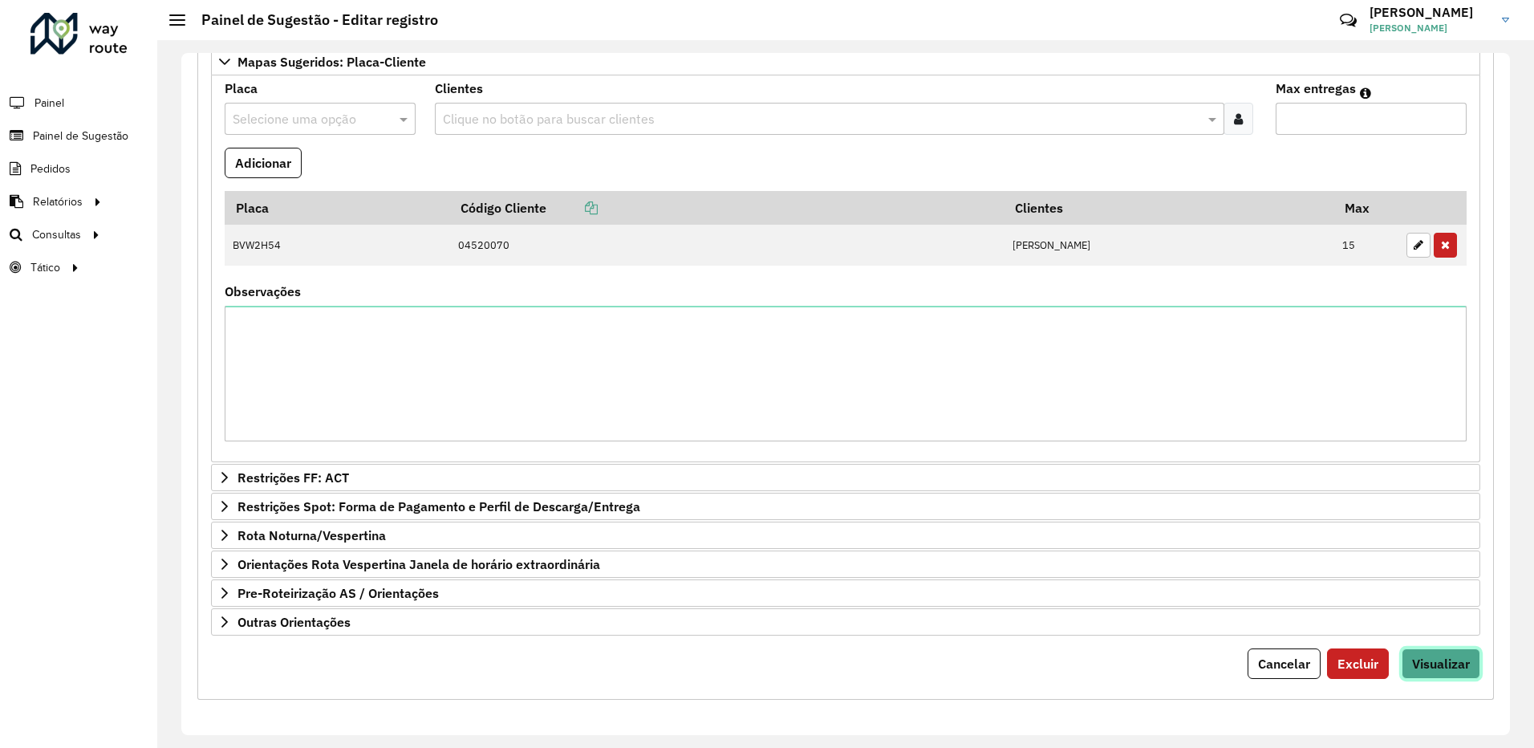
click at [1461, 652] on button "Visualizar" at bounding box center [1440, 663] width 79 height 30
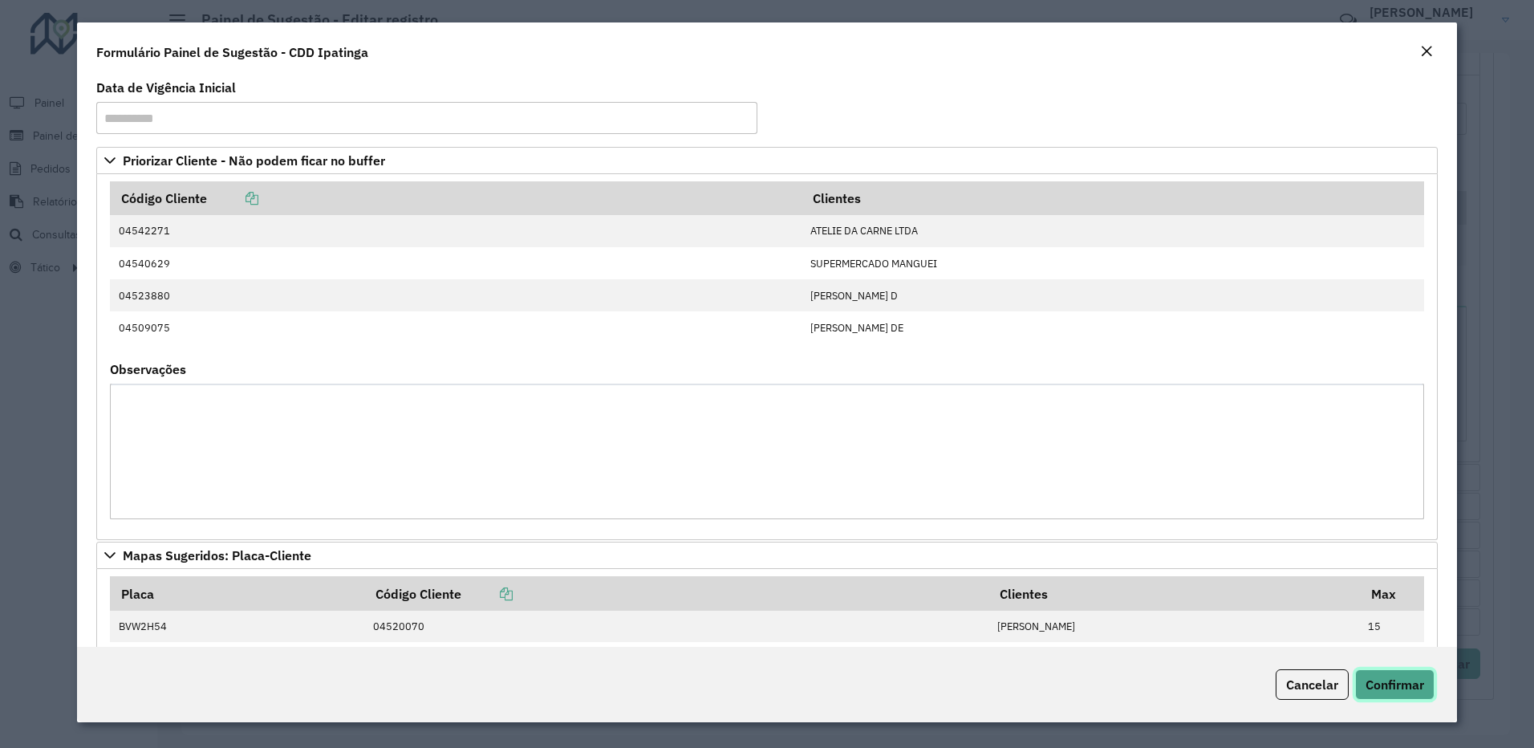
click at [1400, 681] on span "Confirmar" at bounding box center [1394, 684] width 59 height 16
